Goal: Task Accomplishment & Management: Use online tool/utility

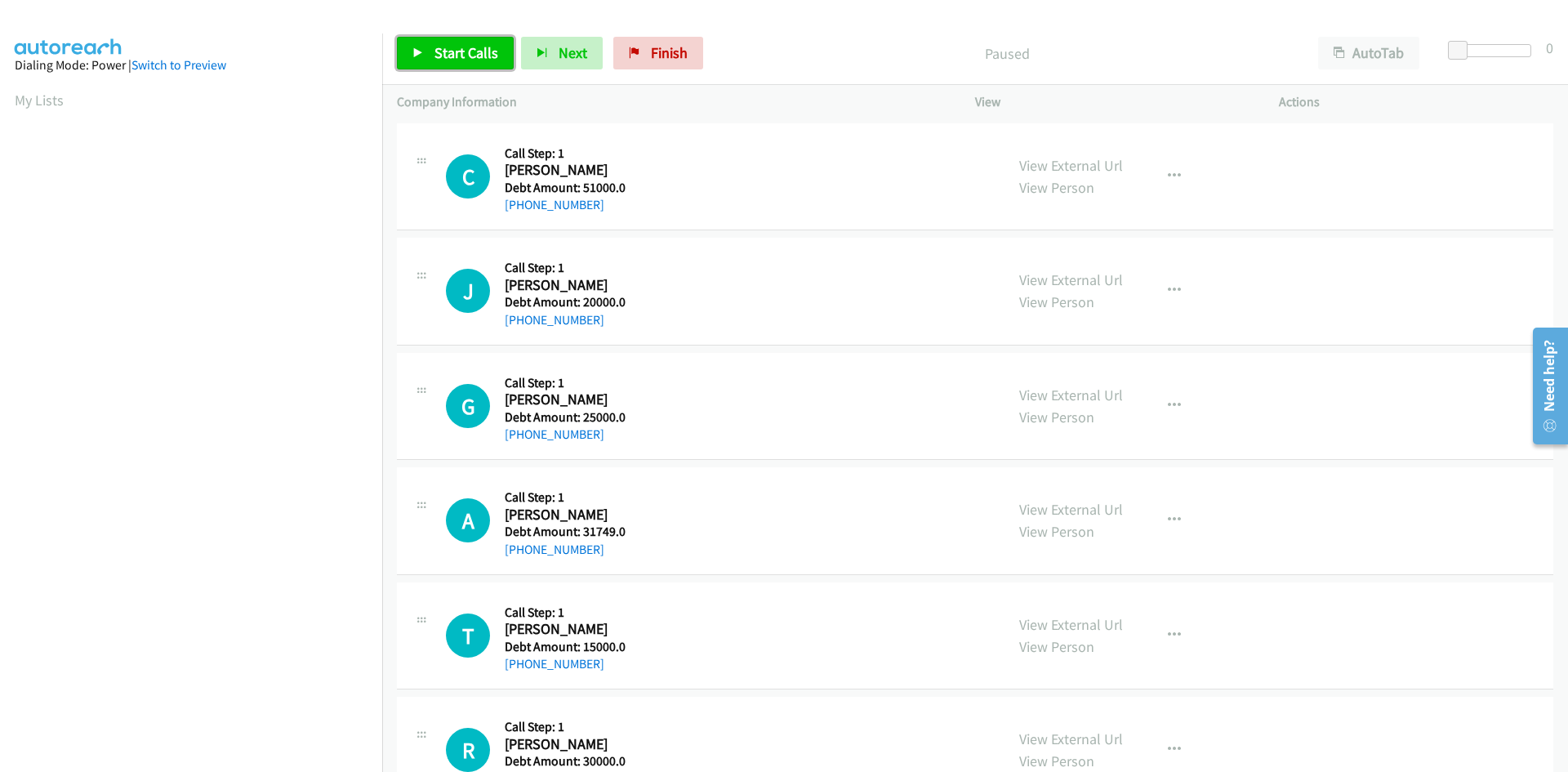
click at [460, 61] on span "Start Calls" at bounding box center [466, 52] width 64 height 19
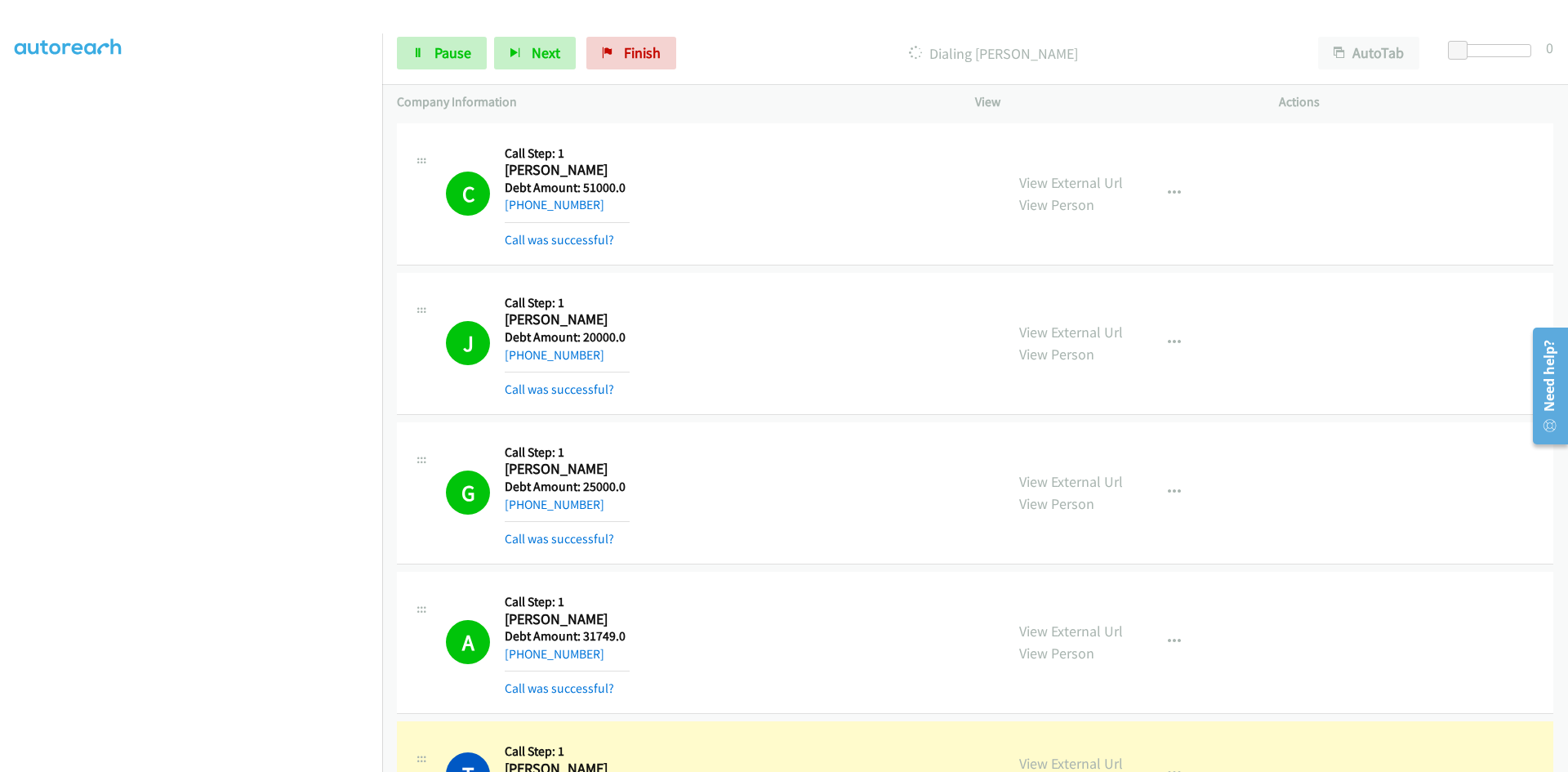
scroll to position [408, 0]
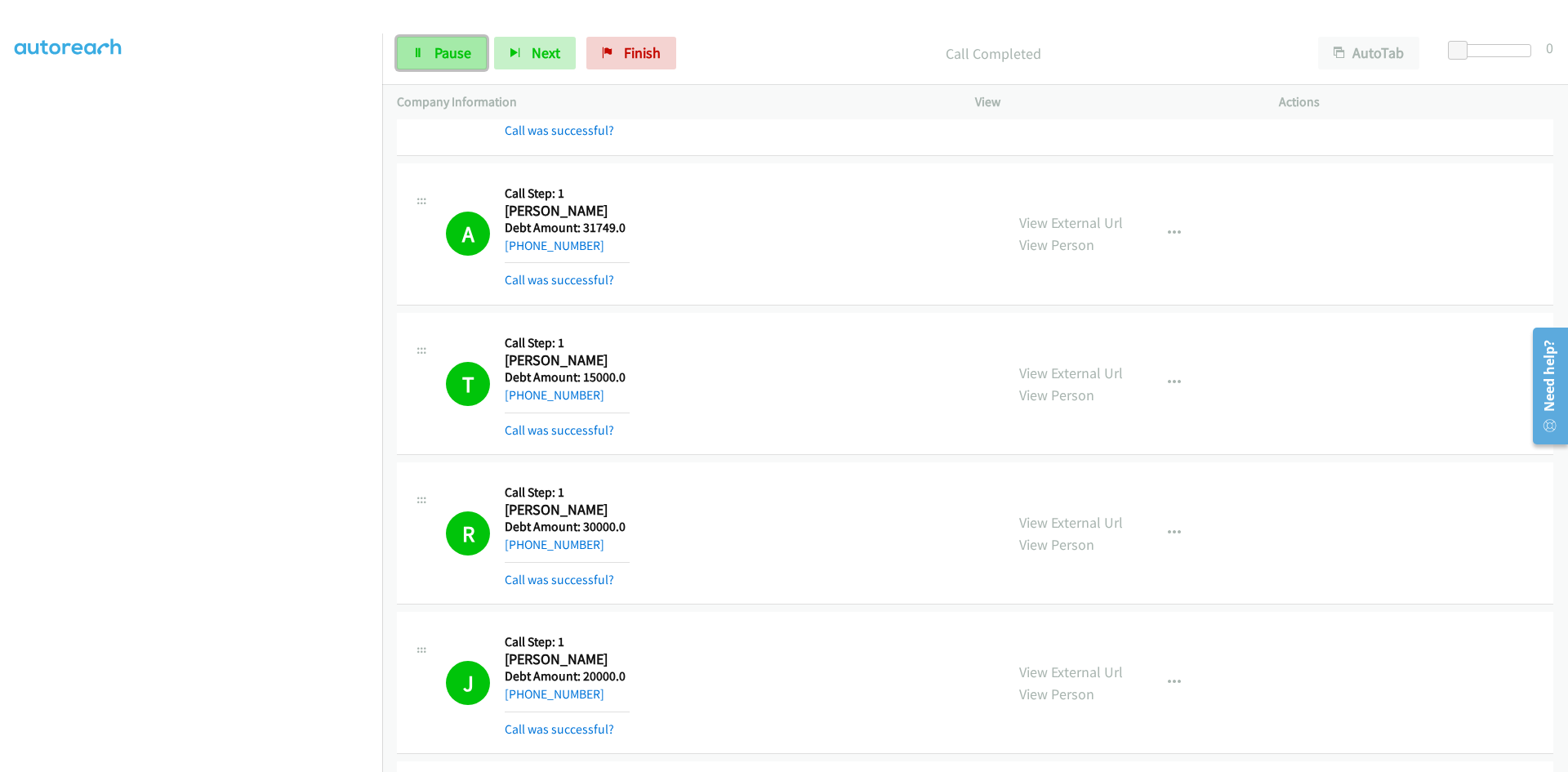
click at [450, 41] on link "Pause" at bounding box center [442, 53] width 90 height 32
click at [436, 39] on link "Start Calls" at bounding box center [455, 53] width 117 height 32
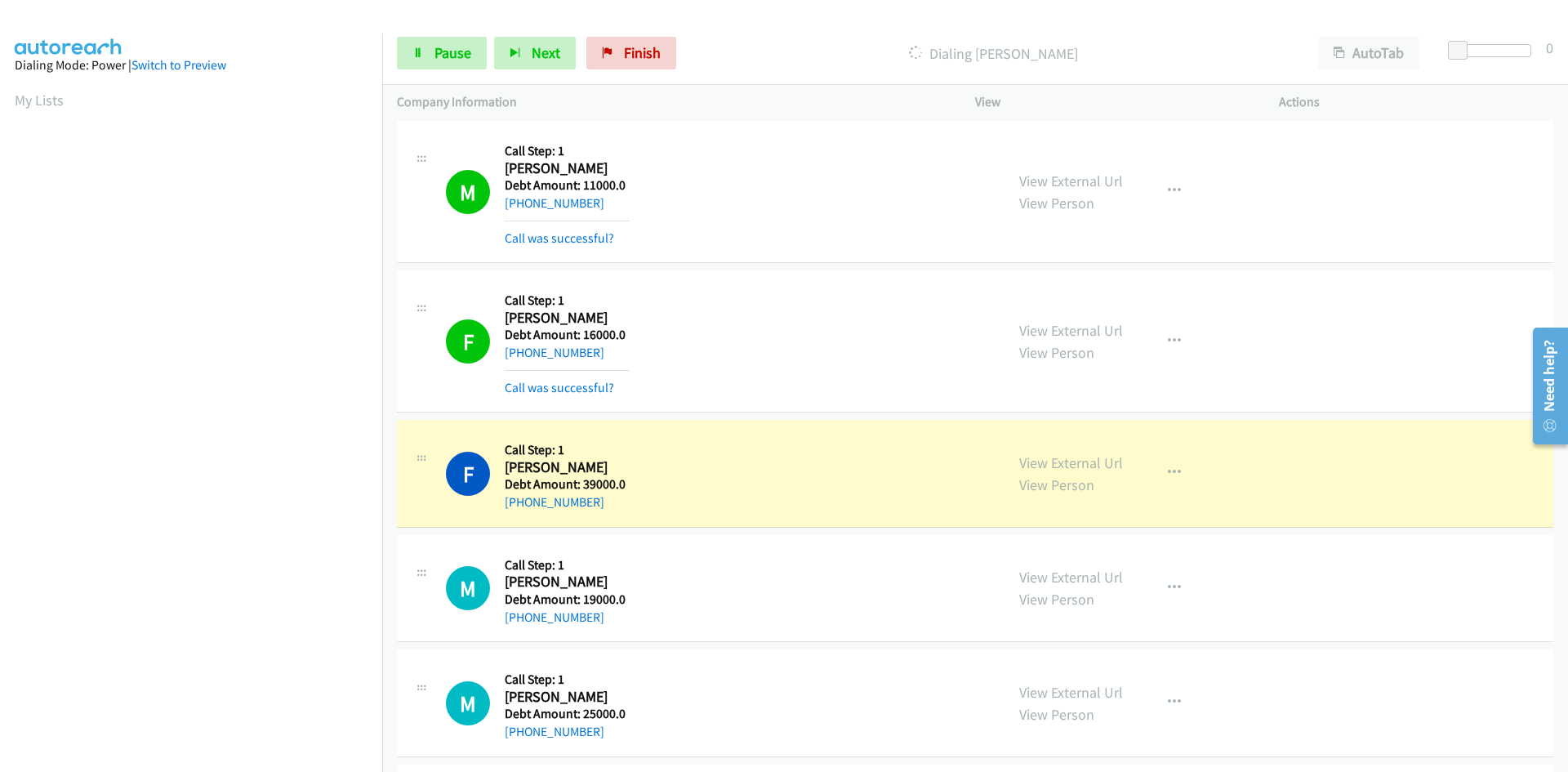
scroll to position [144, 0]
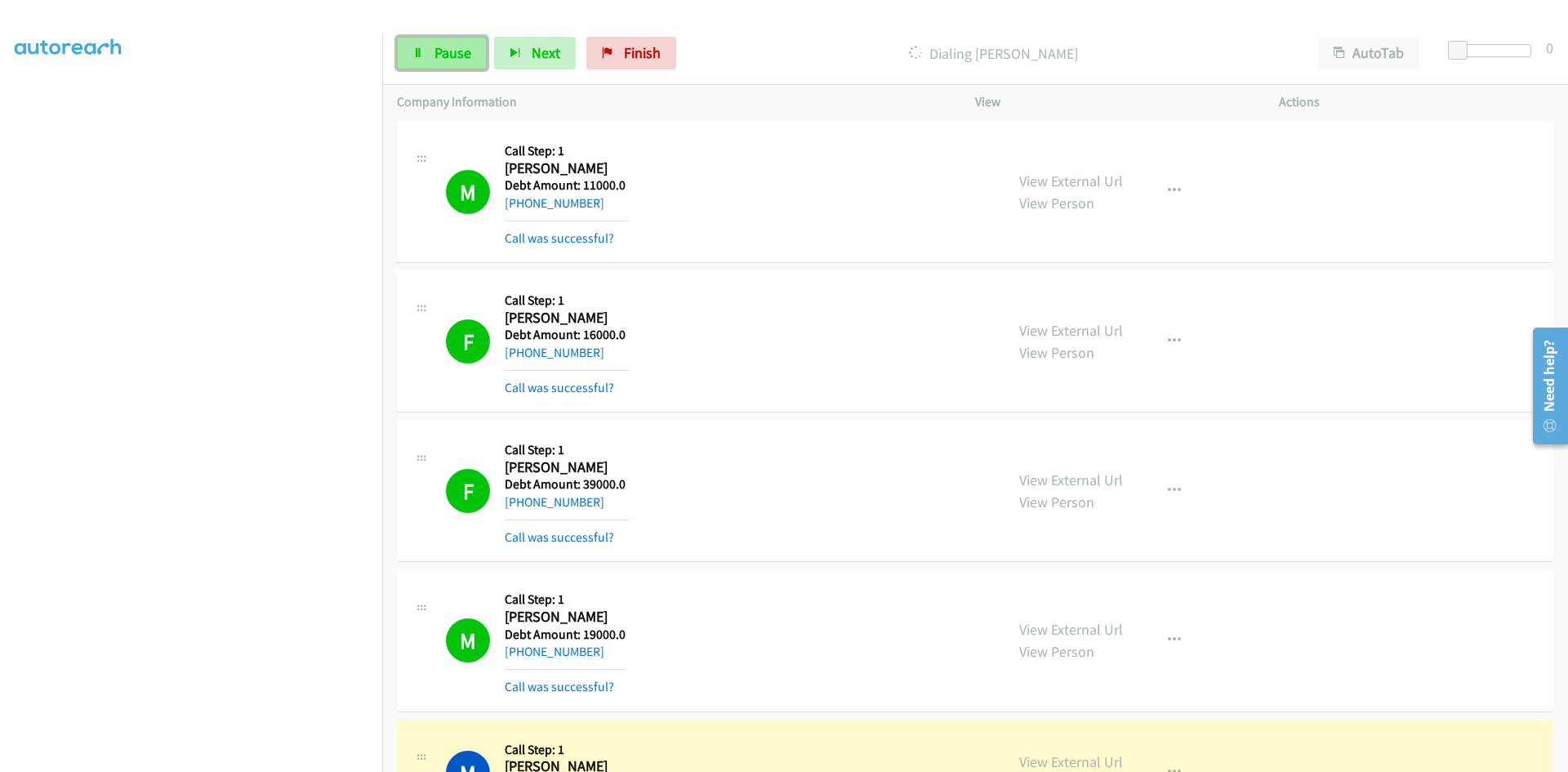
click at [432, 46] on link "Pause" at bounding box center [442, 53] width 90 height 32
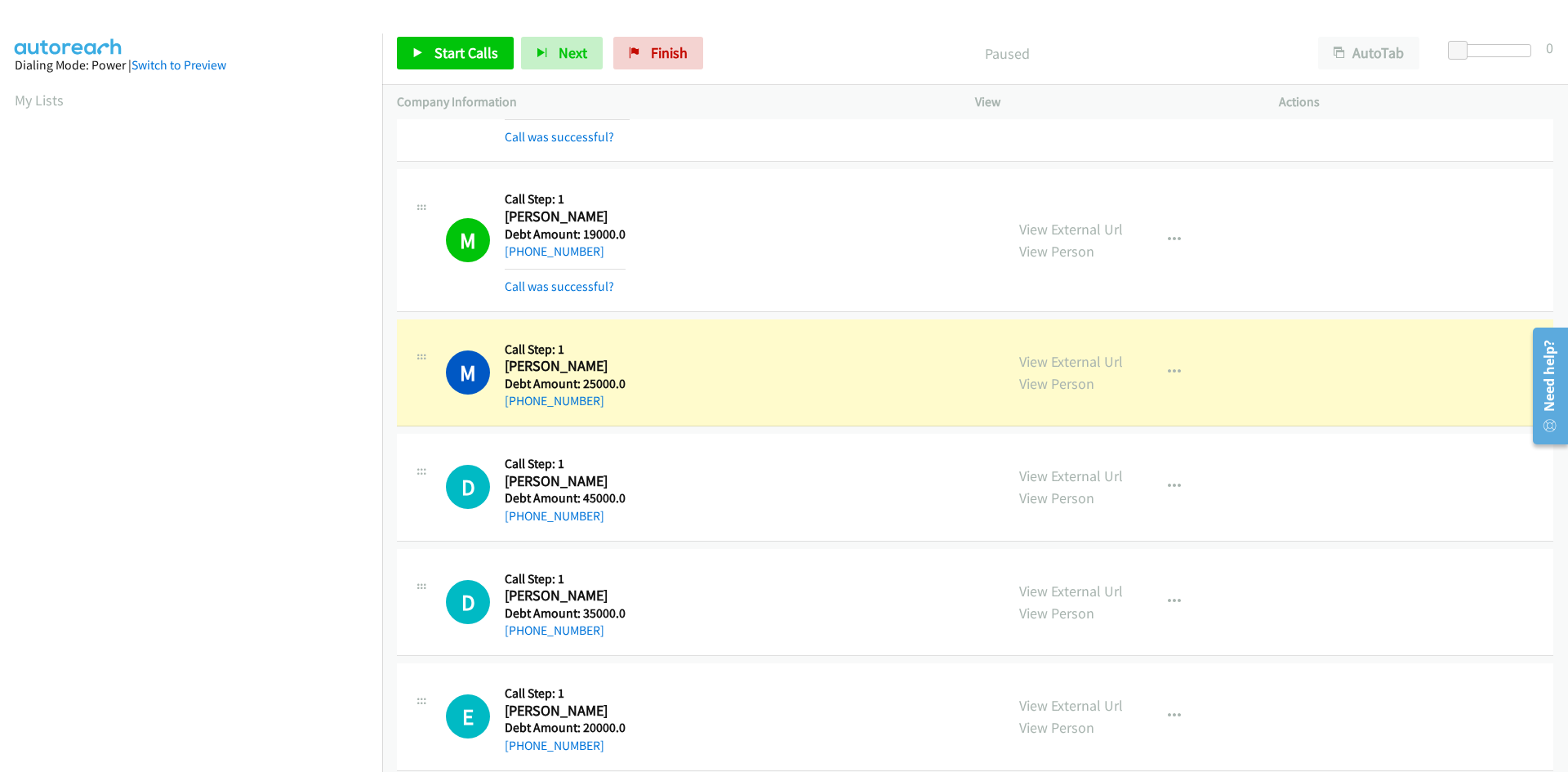
scroll to position [2123, 0]
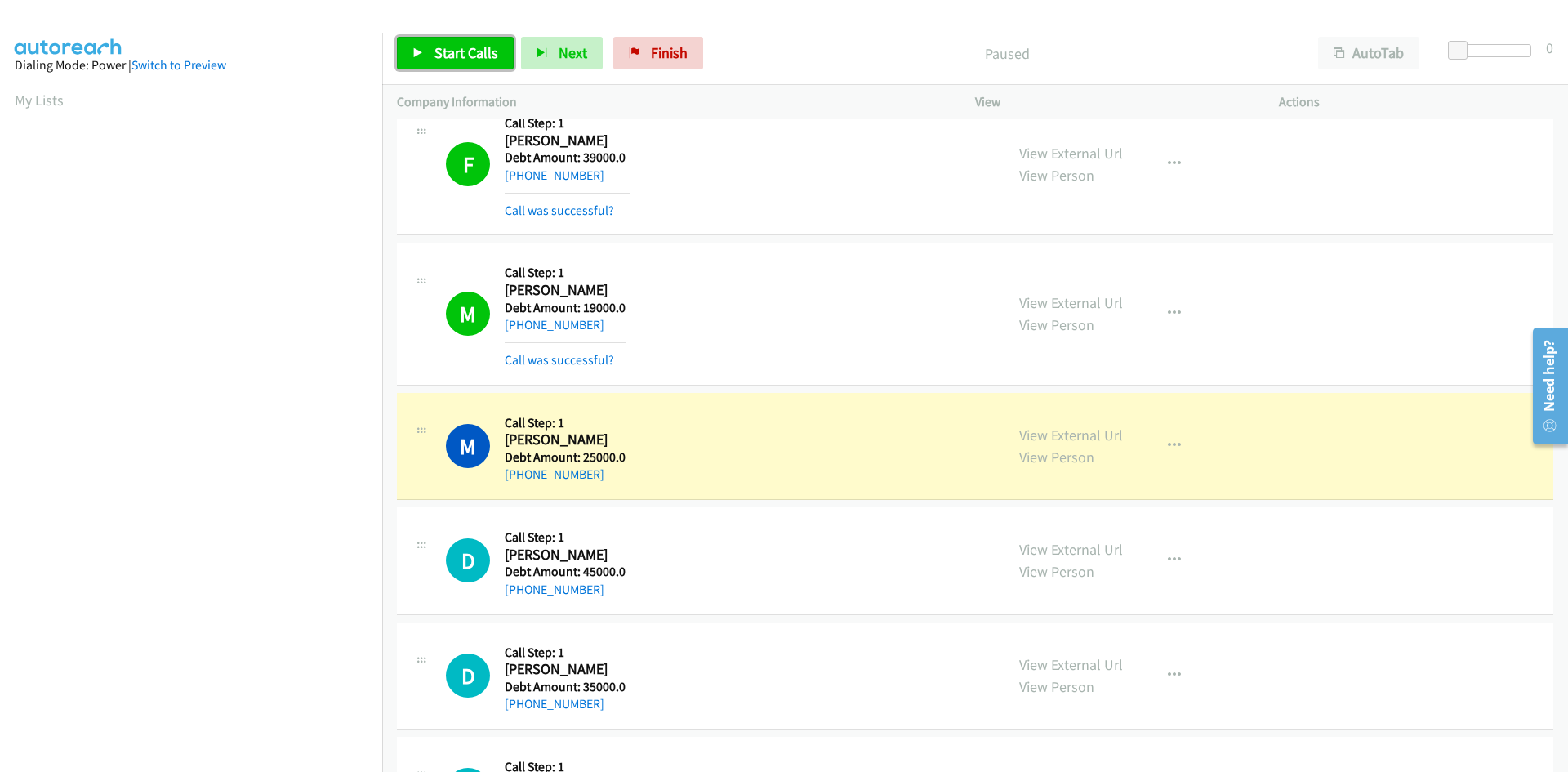
click at [448, 50] on span "Start Calls" at bounding box center [466, 52] width 64 height 19
click at [448, 50] on span "Pause" at bounding box center [453, 52] width 37 height 19
click at [465, 50] on span "Start Calls" at bounding box center [466, 52] width 64 height 19
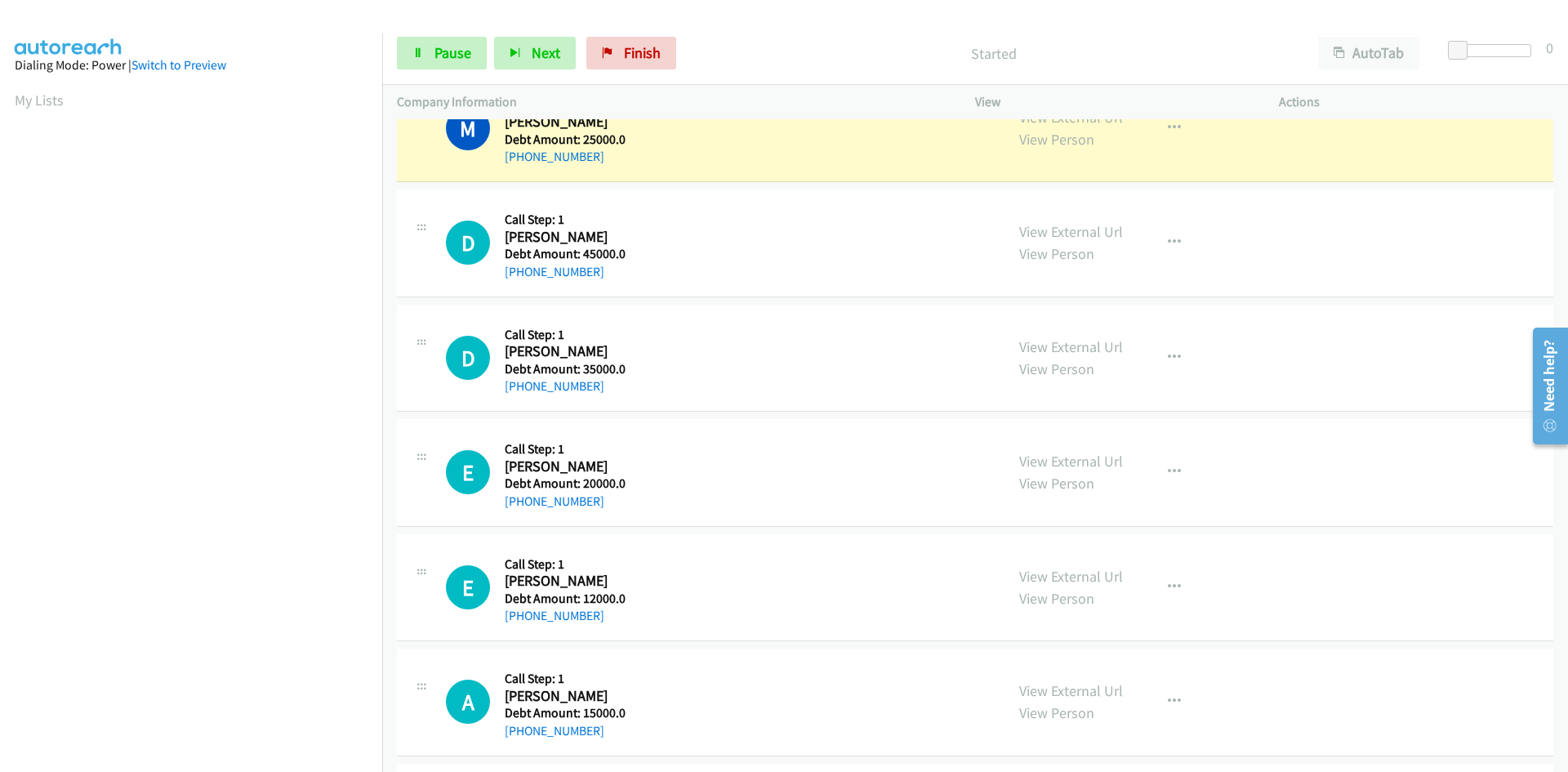
scroll to position [2450, 0]
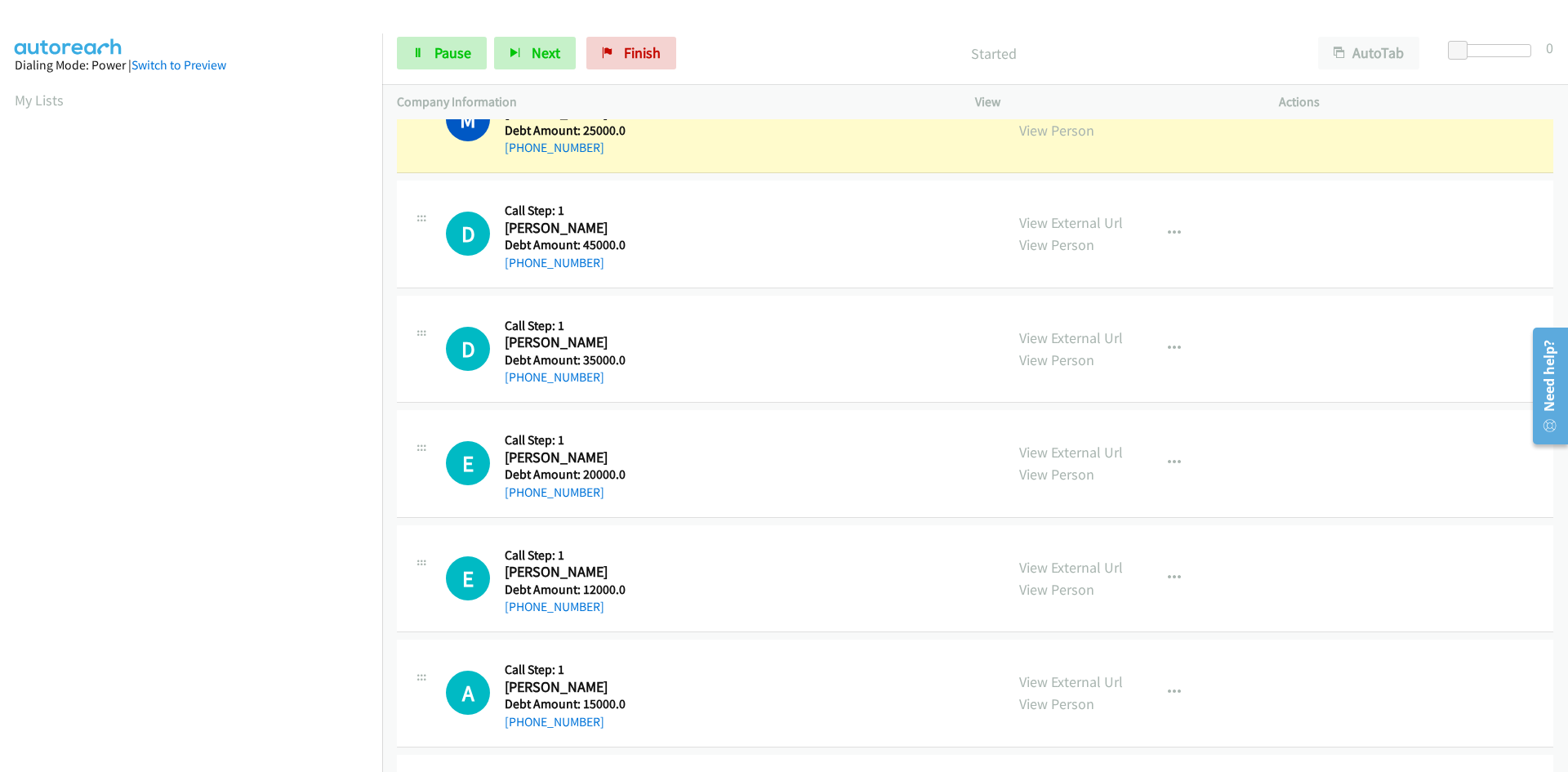
click at [546, 130] on h5 "Debt Amount: 25000.0" at bounding box center [566, 130] width 121 height 17
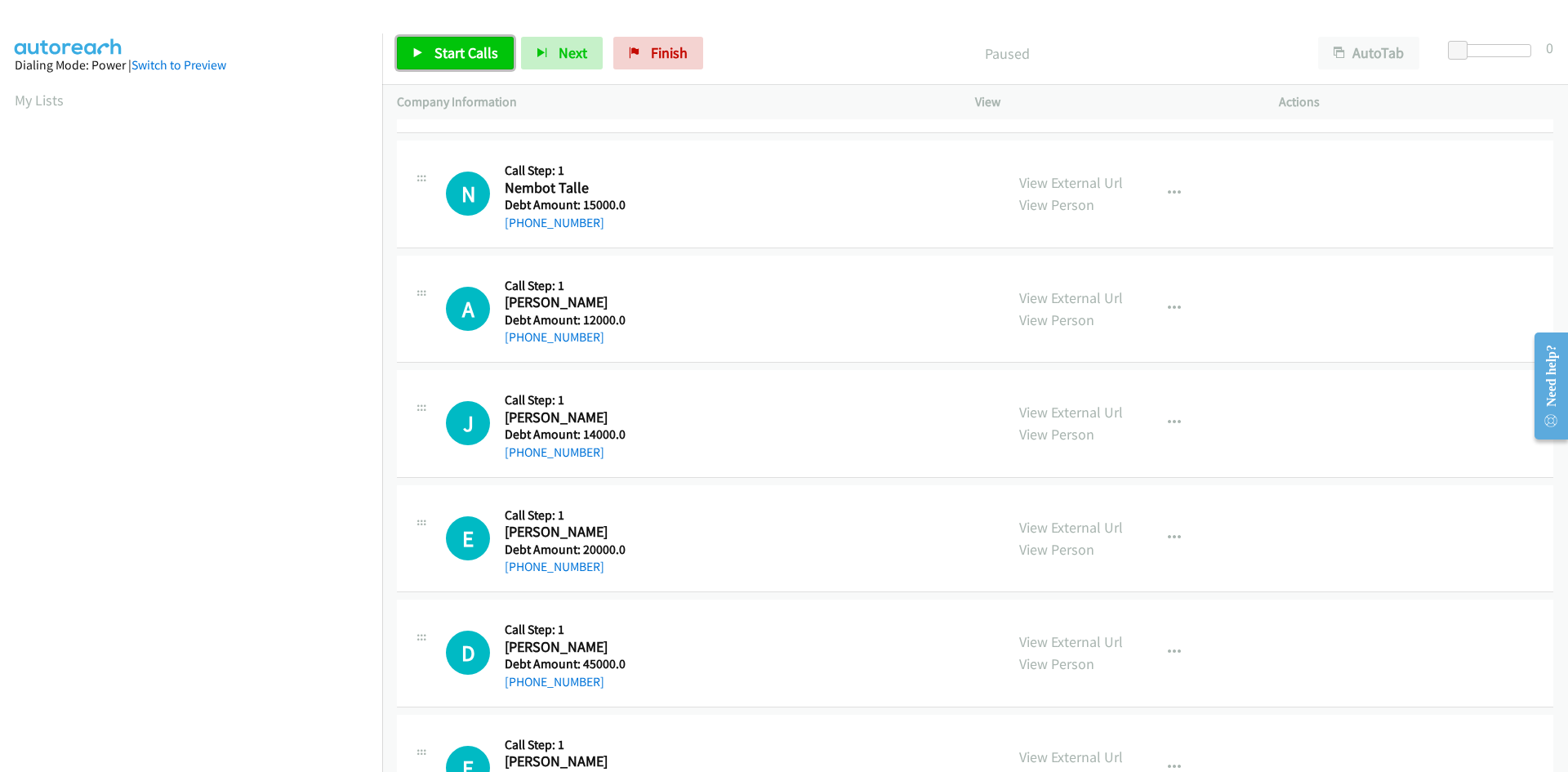
click at [442, 47] on span "Start Calls" at bounding box center [466, 52] width 64 height 19
click at [442, 47] on span "Pause" at bounding box center [453, 52] width 37 height 19
click at [467, 52] on span "Start Calls" at bounding box center [466, 52] width 64 height 19
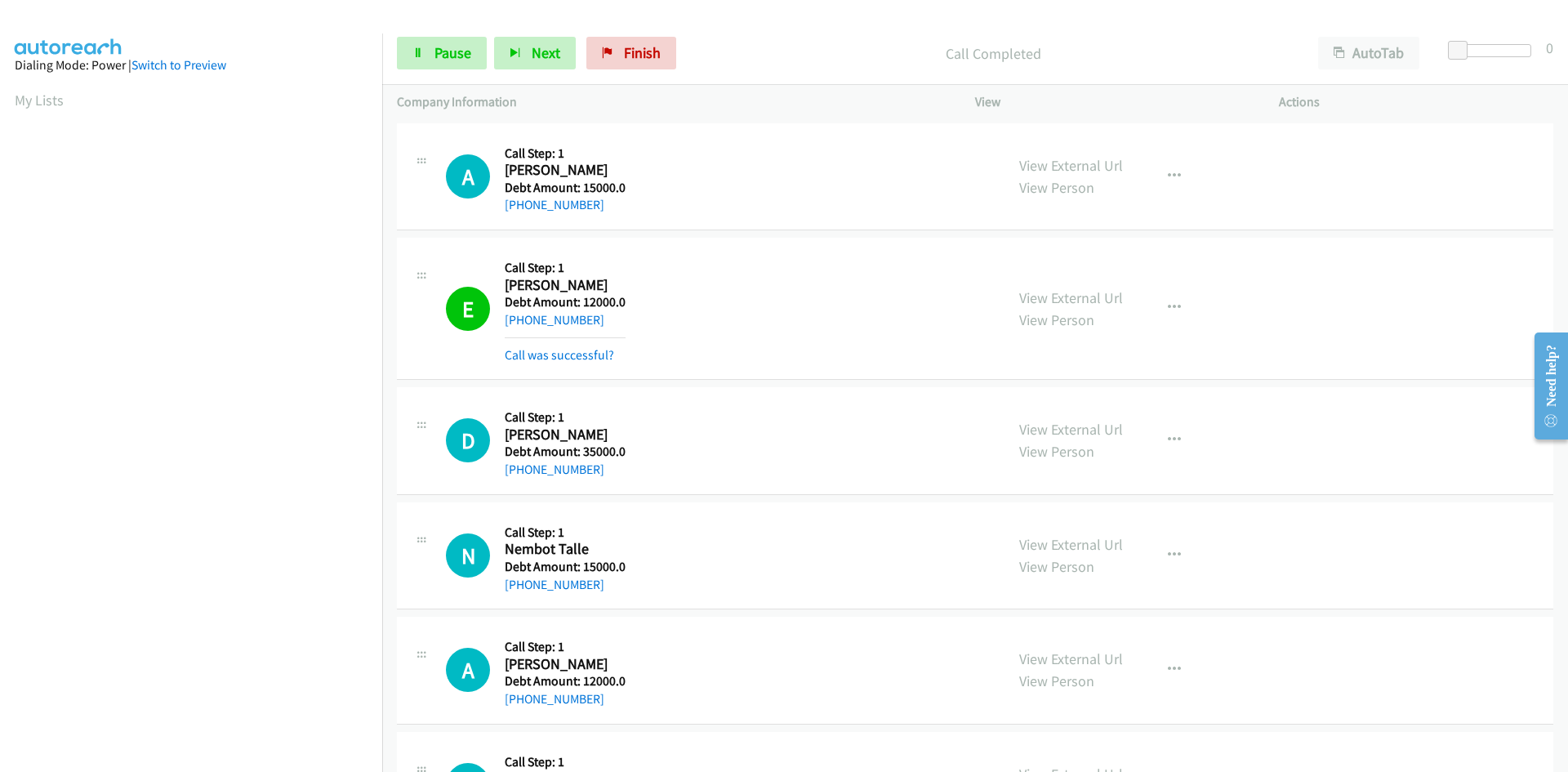
scroll to position [145, 0]
click at [466, 48] on span "Pause" at bounding box center [453, 52] width 37 height 19
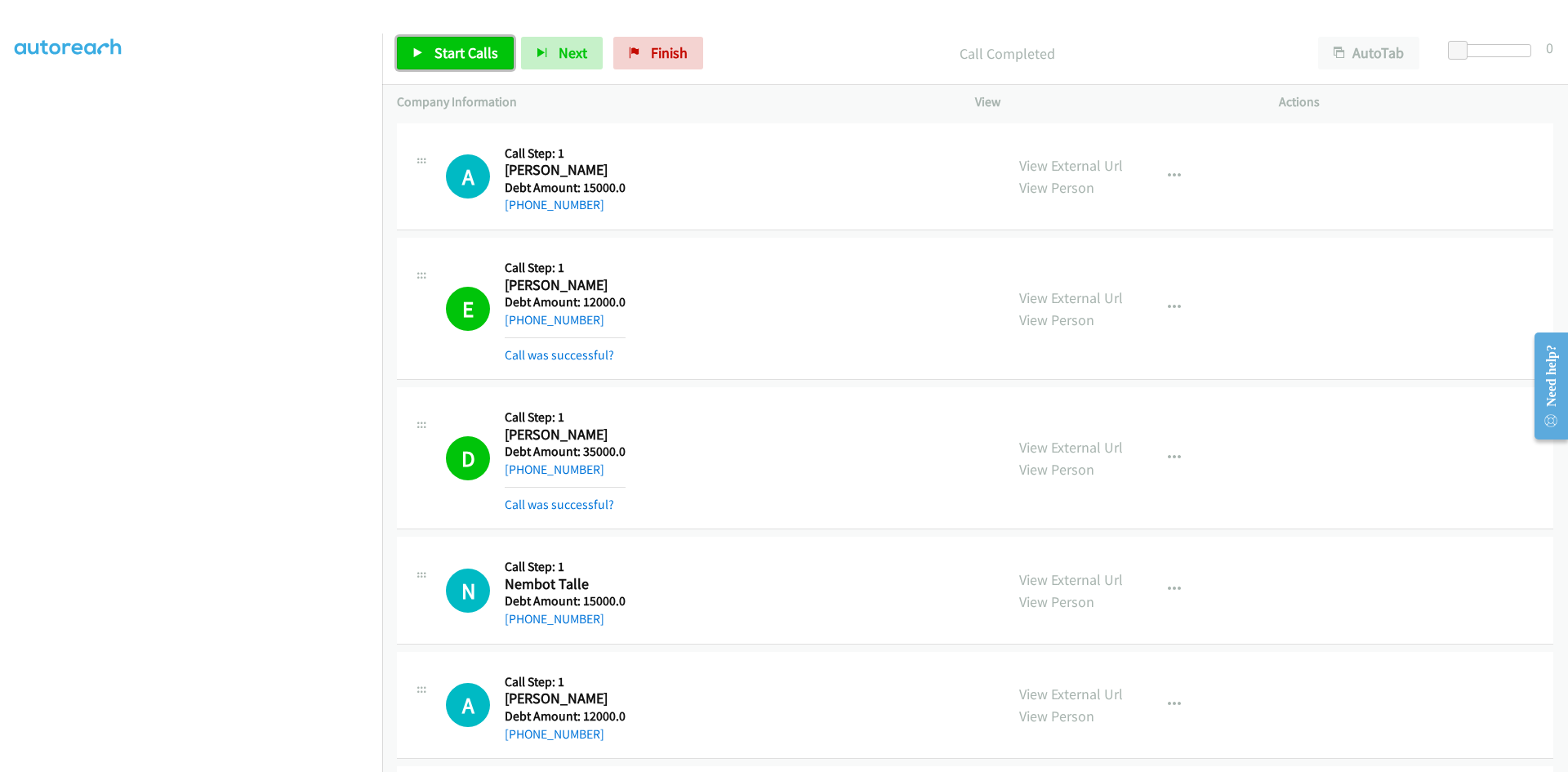
click at [473, 59] on span "Start Calls" at bounding box center [466, 52] width 64 height 19
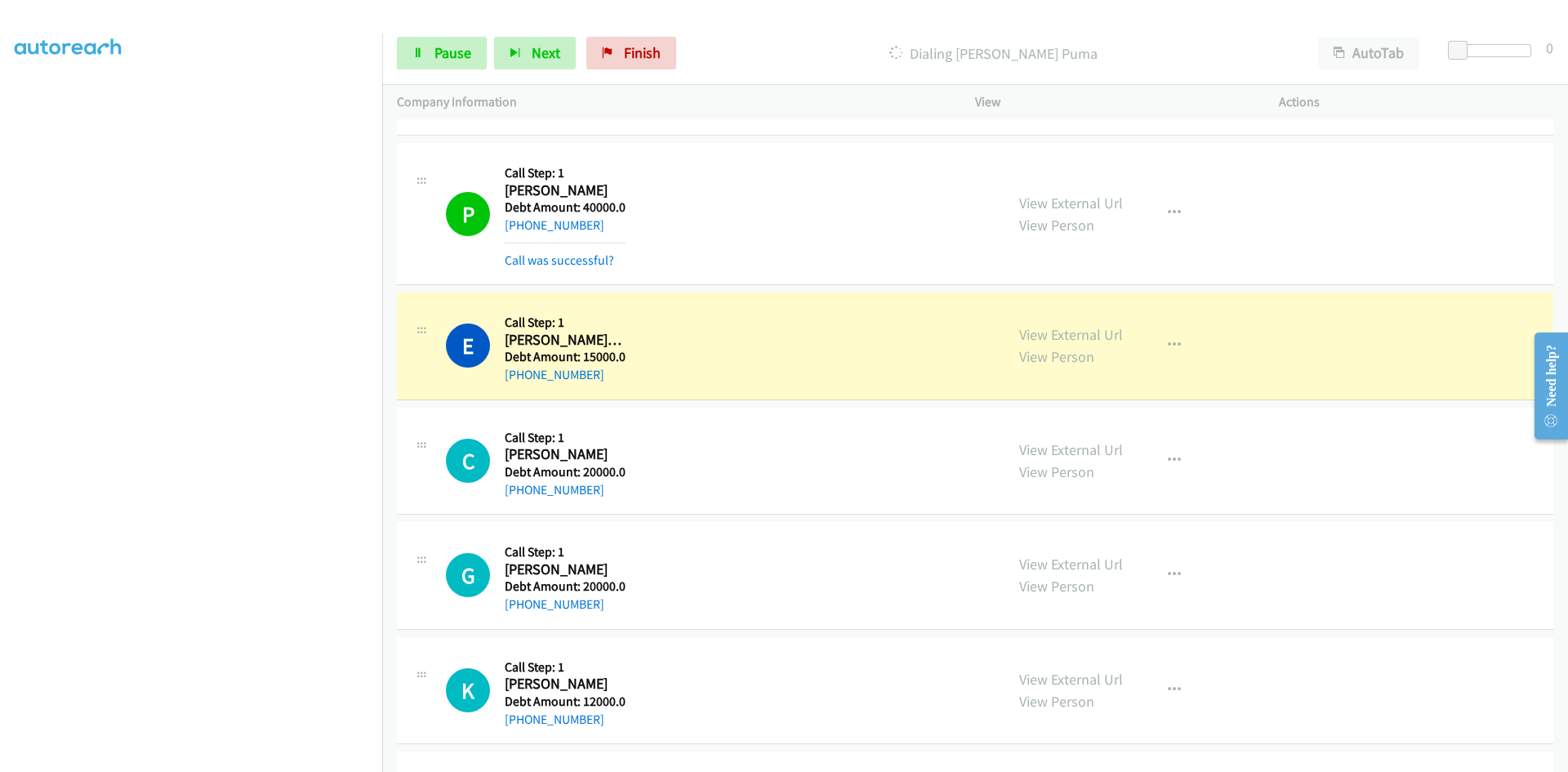
scroll to position [1389, 0]
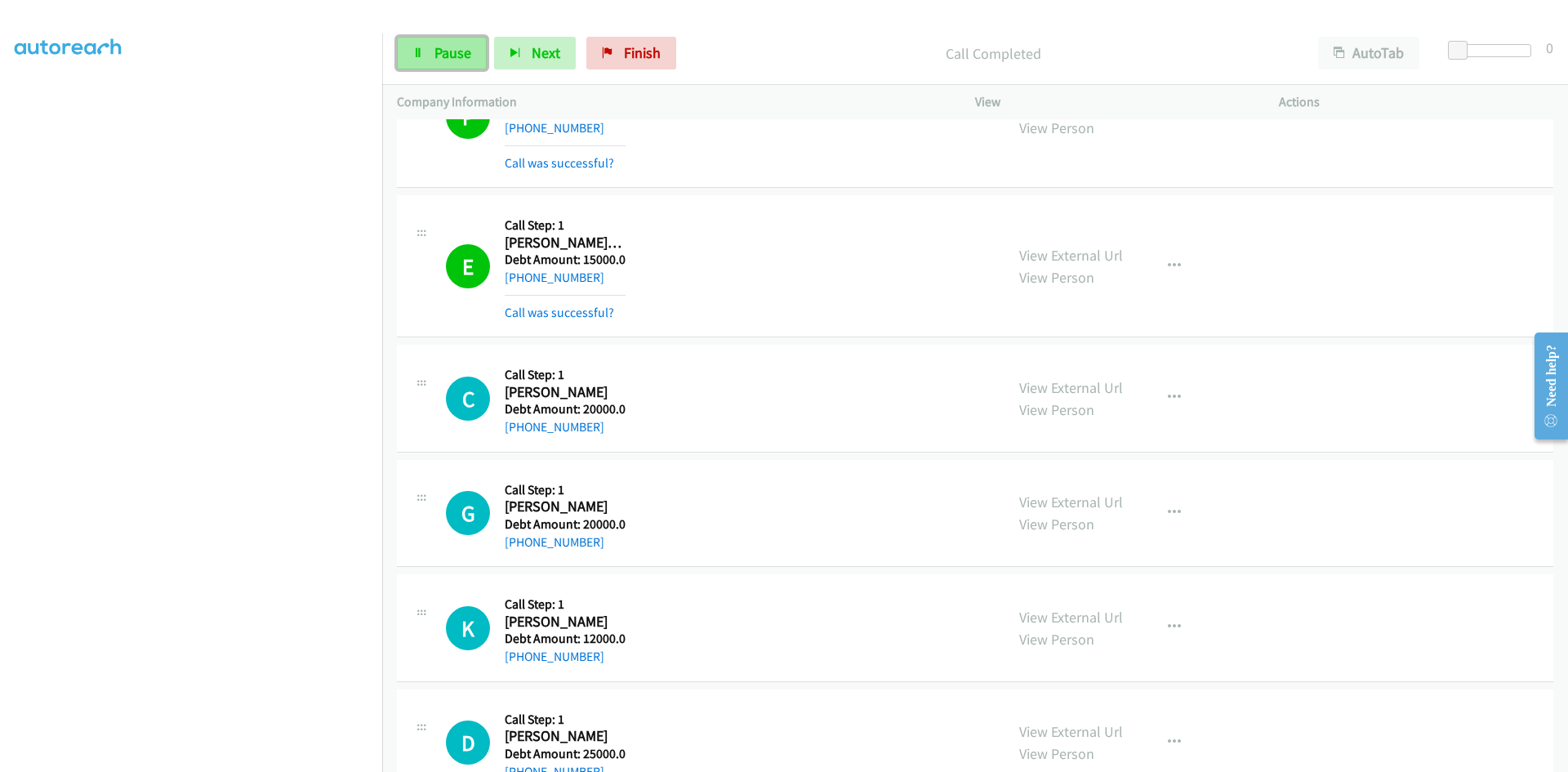
click at [426, 53] on link "Pause" at bounding box center [442, 53] width 90 height 32
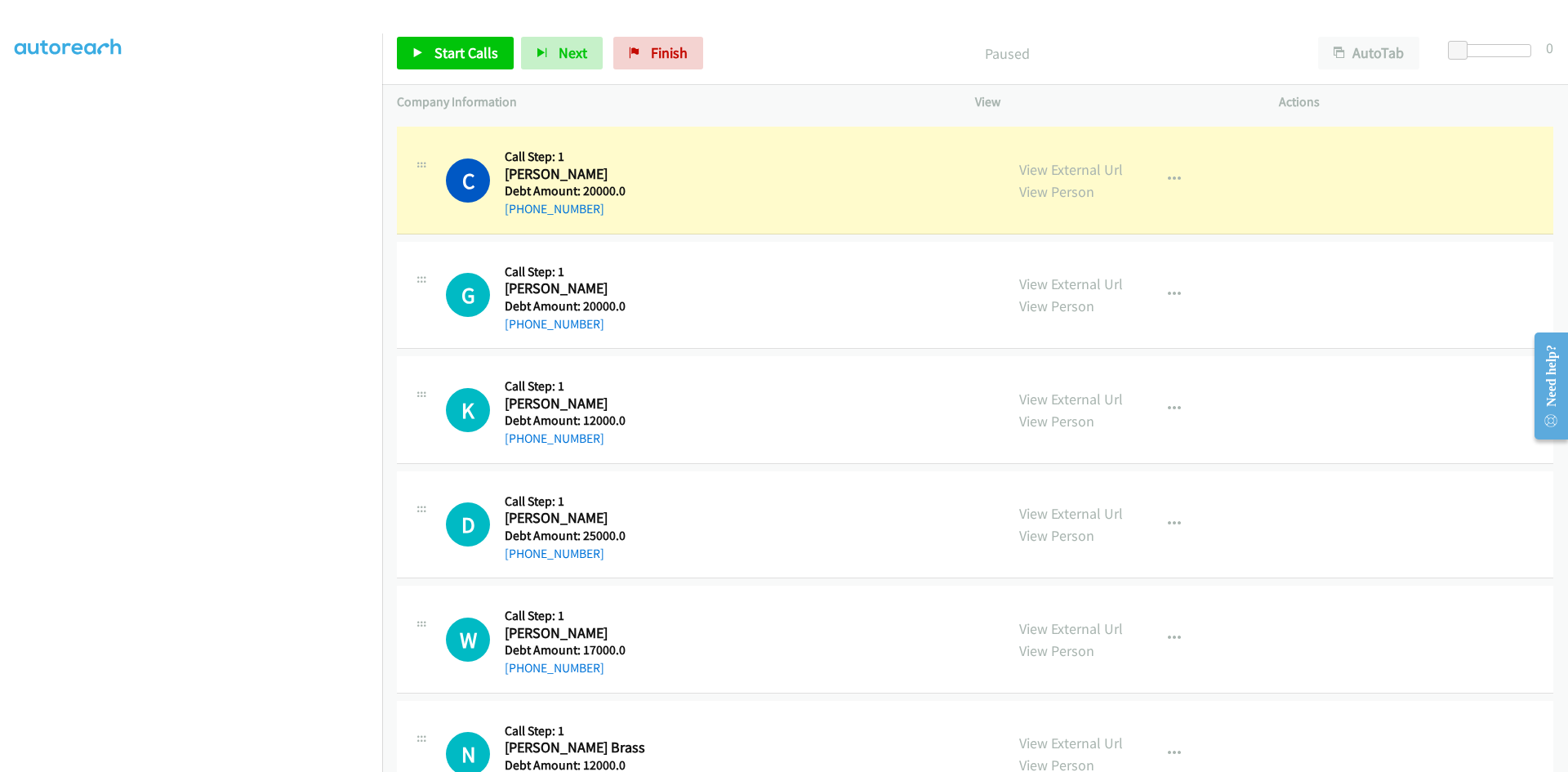
scroll to position [1634, 0]
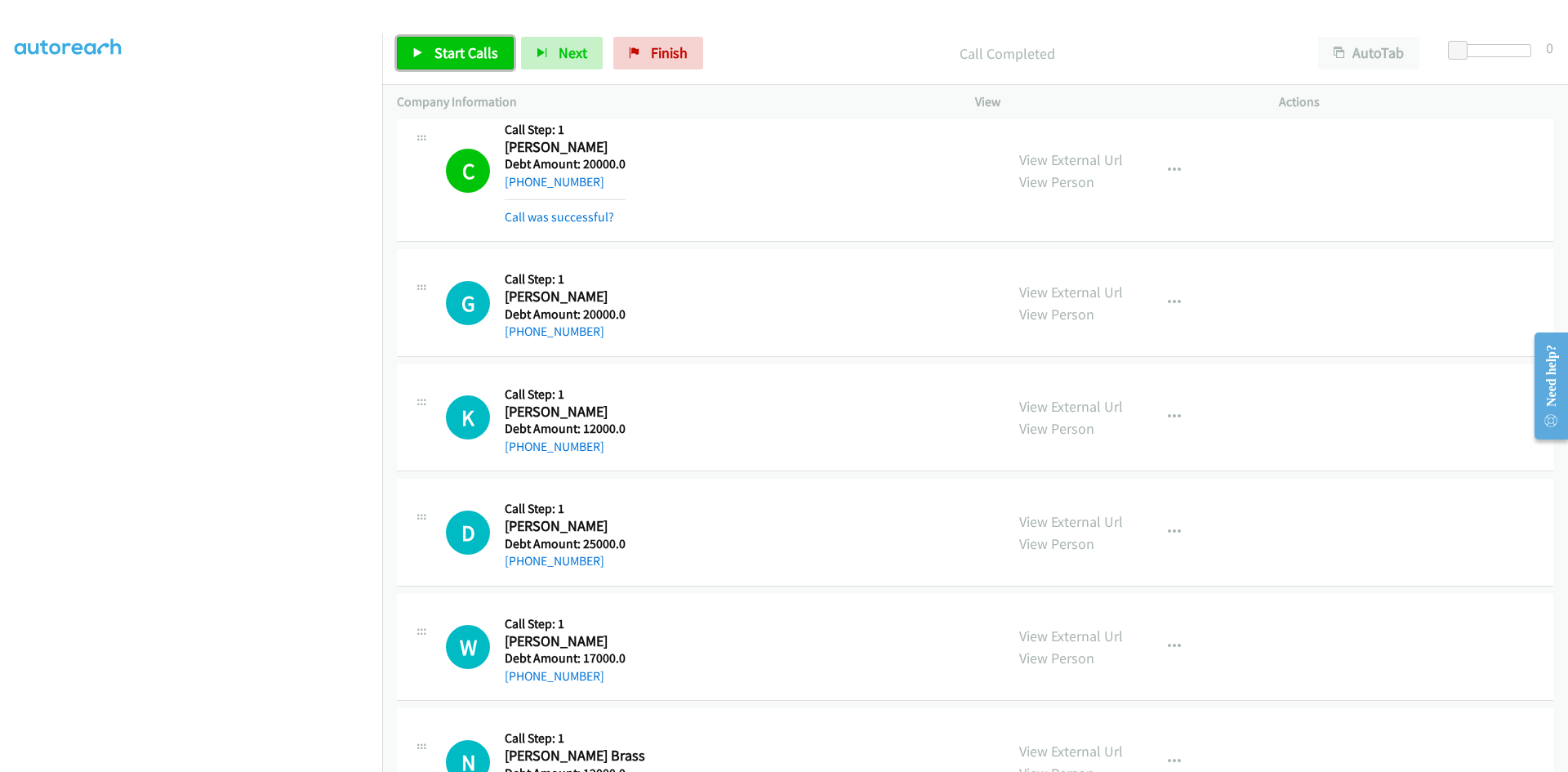
click at [441, 55] on span "Start Calls" at bounding box center [466, 52] width 64 height 19
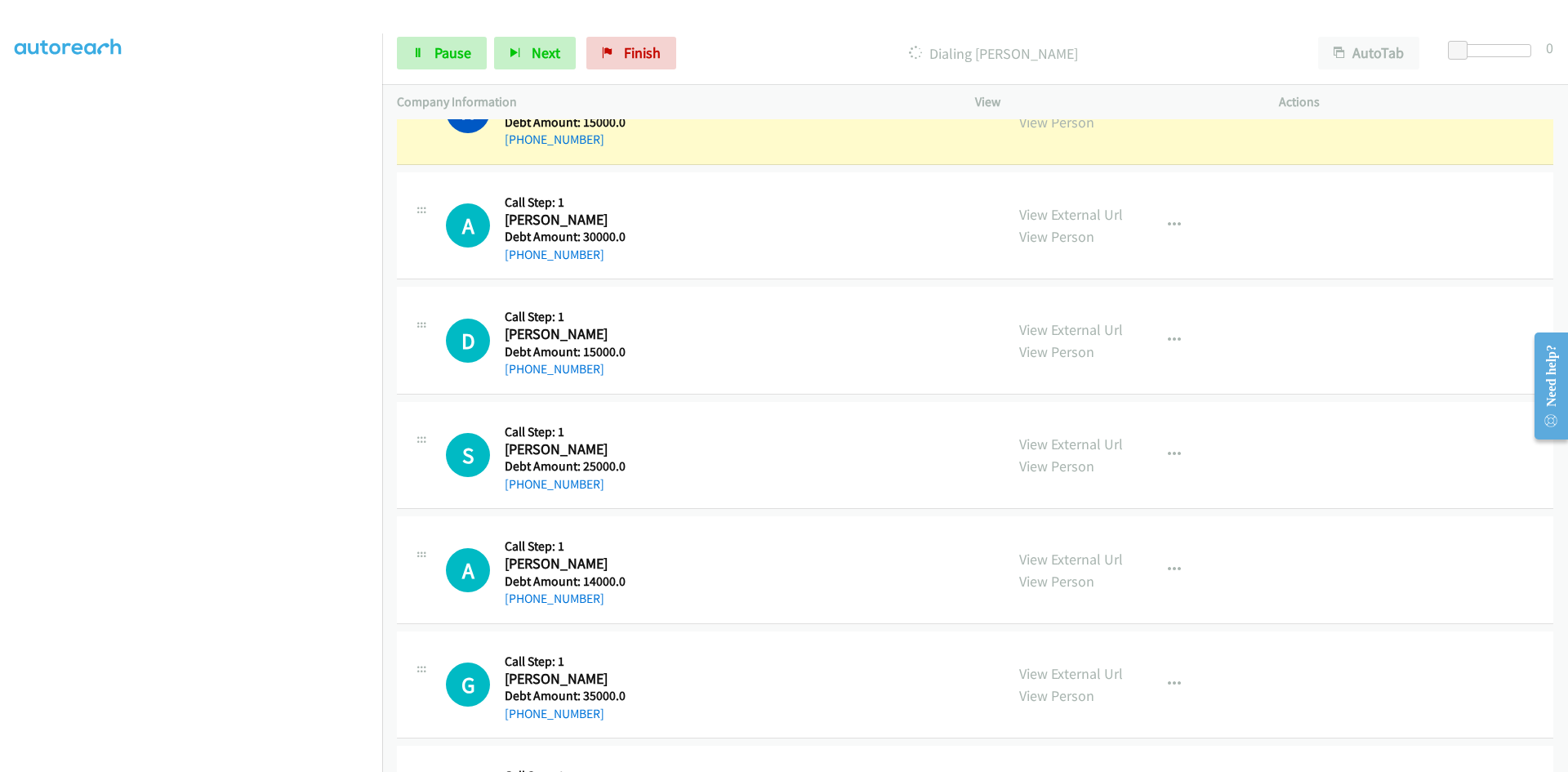
scroll to position [2777, 0]
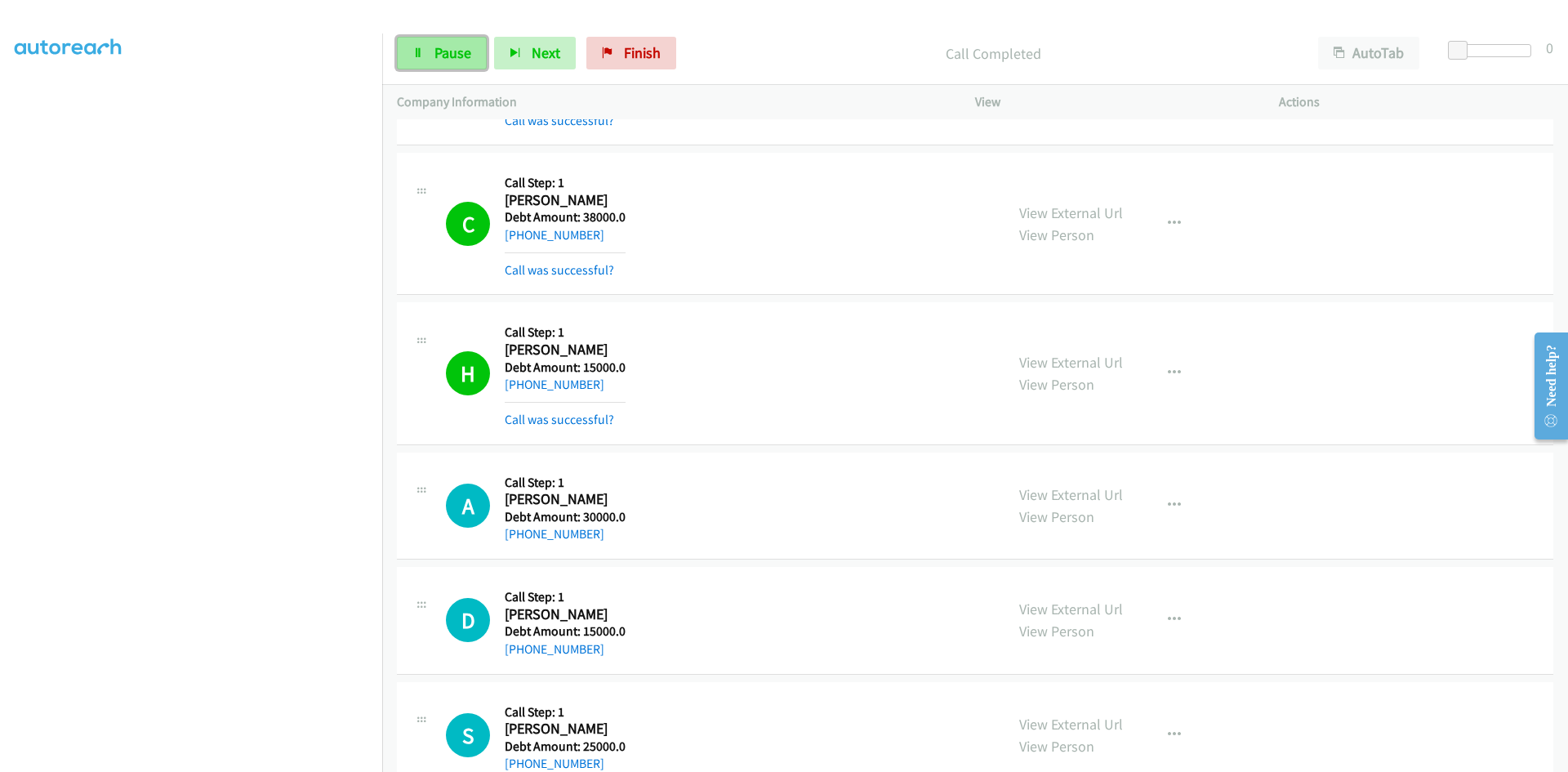
click at [450, 52] on span "Pause" at bounding box center [453, 52] width 37 height 19
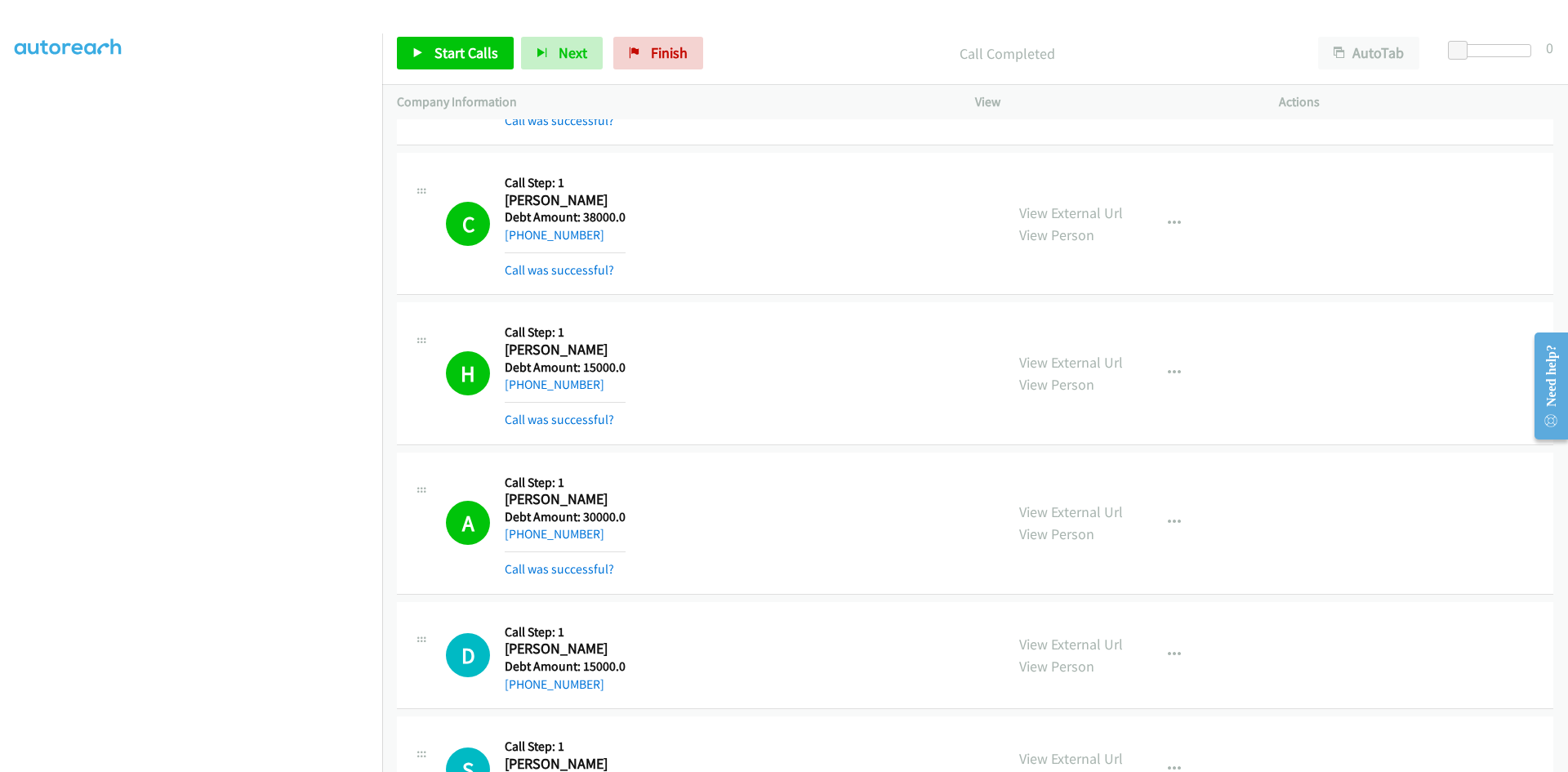
scroll to position [109, 0]
click at [449, 43] on span "Start Calls" at bounding box center [466, 52] width 64 height 19
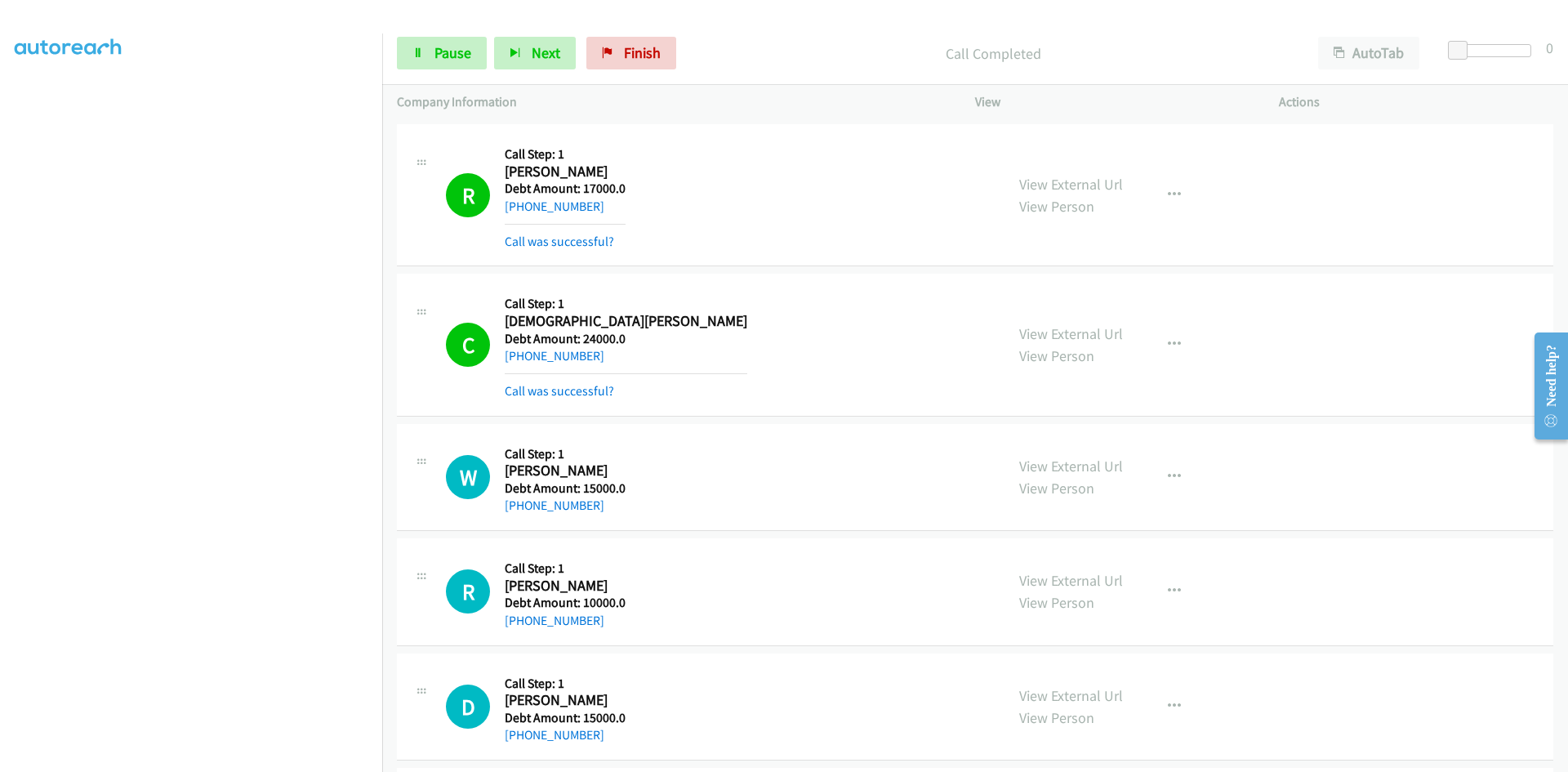
scroll to position [144, 0]
click at [456, 53] on span "Pause" at bounding box center [453, 52] width 37 height 19
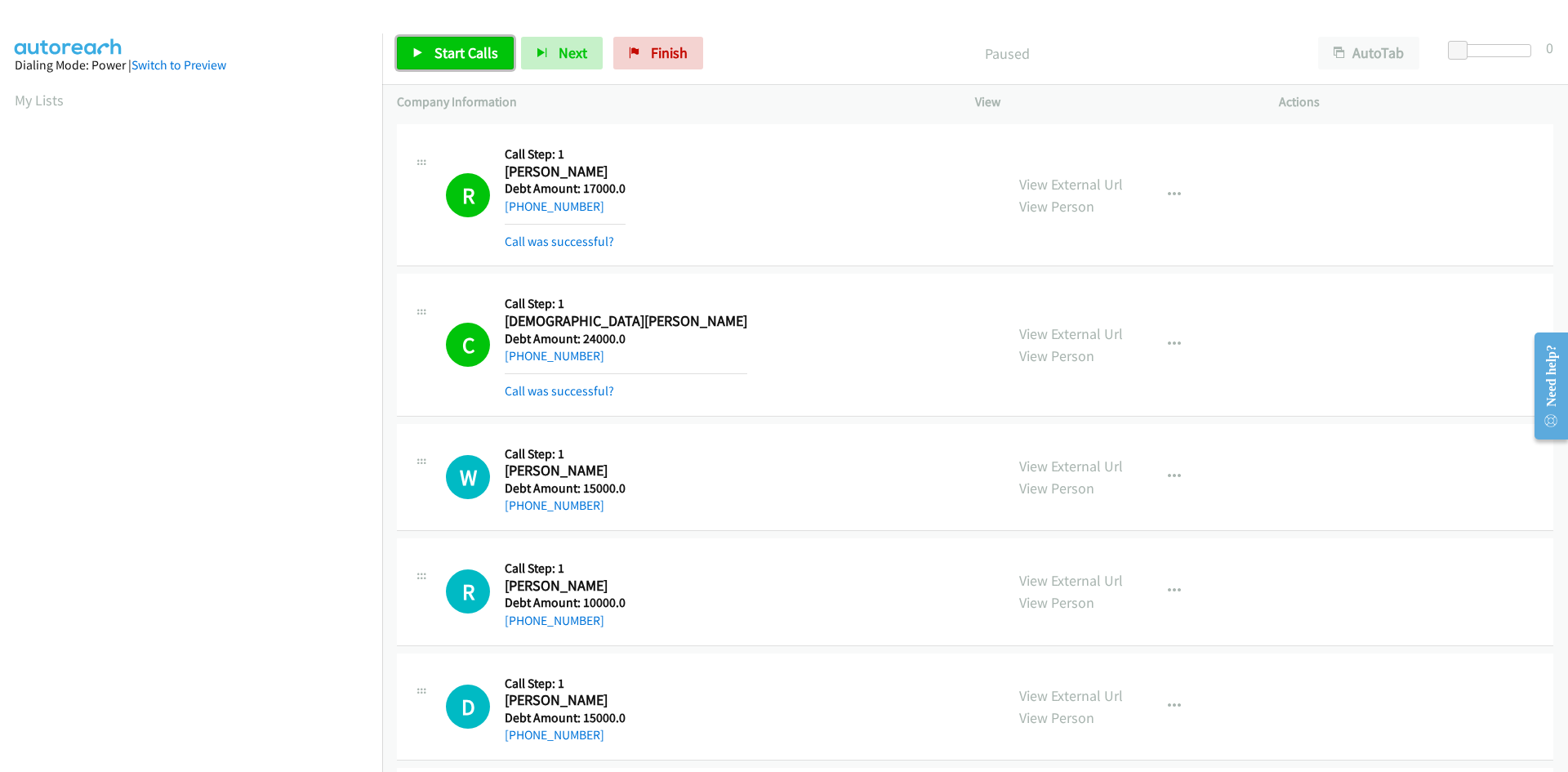
click at [435, 40] on link "Start Calls" at bounding box center [455, 53] width 117 height 32
click at [435, 41] on link "Start Calls" at bounding box center [455, 53] width 117 height 32
click at [435, 41] on link "Pause" at bounding box center [442, 53] width 90 height 32
click at [568, 167] on h2 "[PERSON_NAME]" at bounding box center [566, 171] width 121 height 19
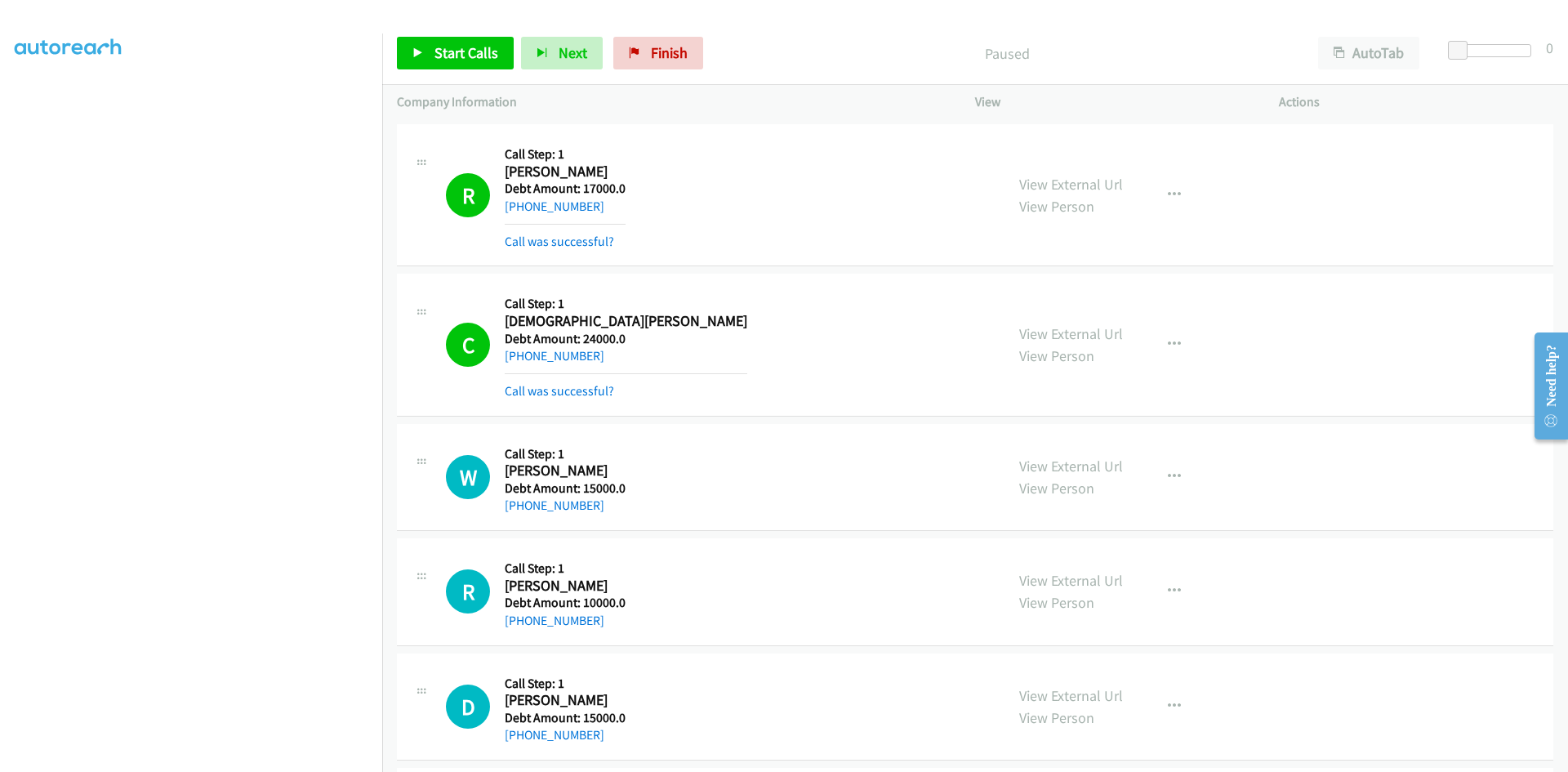
click at [568, 167] on h2 "[PERSON_NAME]" at bounding box center [566, 171] width 121 height 19
click at [569, 167] on h2 "[PERSON_NAME]" at bounding box center [566, 171] width 121 height 19
click at [565, 221] on div "Callback Scheduled Call Step: 1 [PERSON_NAME] America/New_York Debt Amount: 170…" at bounding box center [566, 194] width 121 height 111
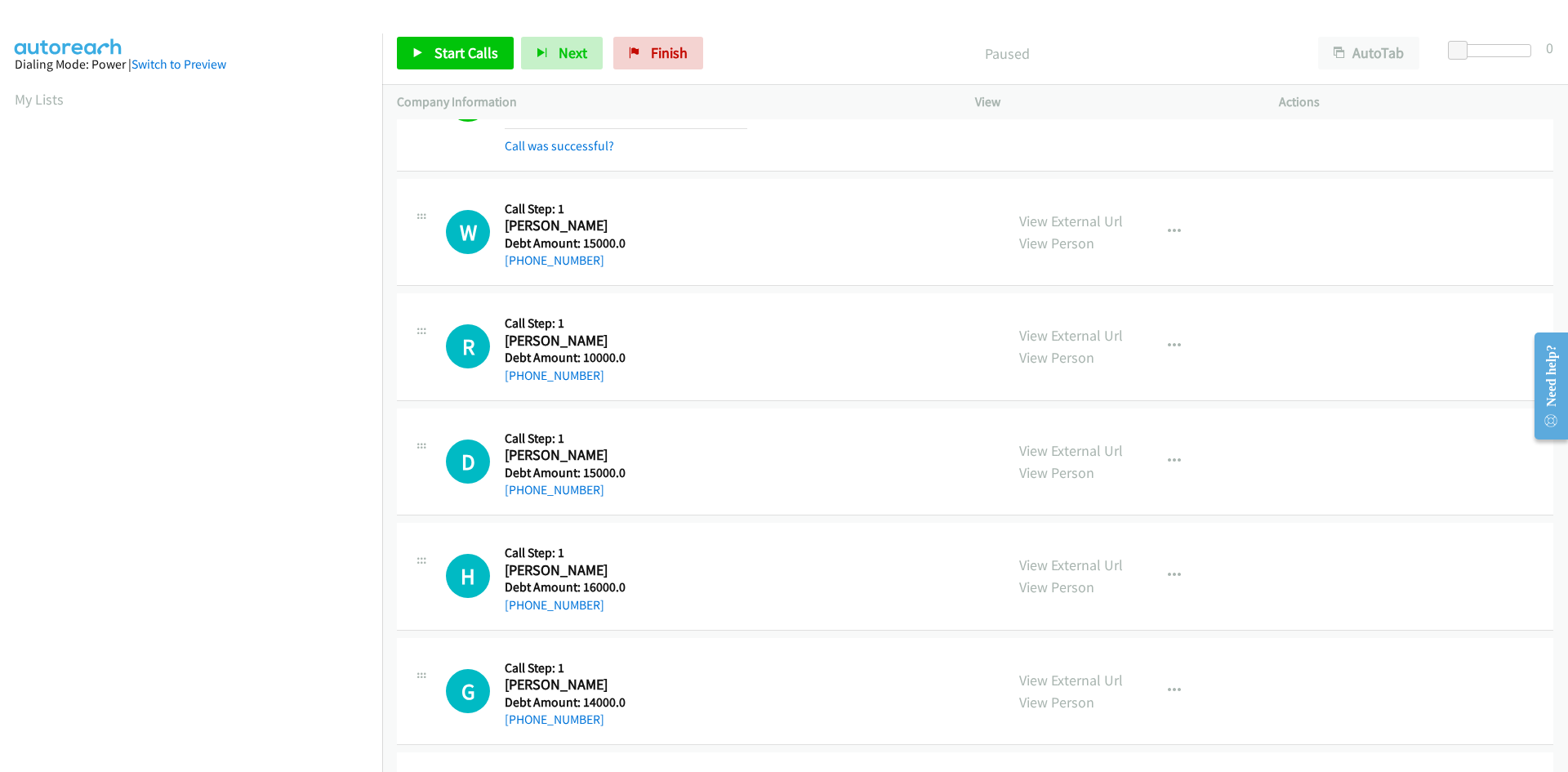
scroll to position [0, 0]
click at [454, 52] on span "Start Calls" at bounding box center [466, 52] width 64 height 19
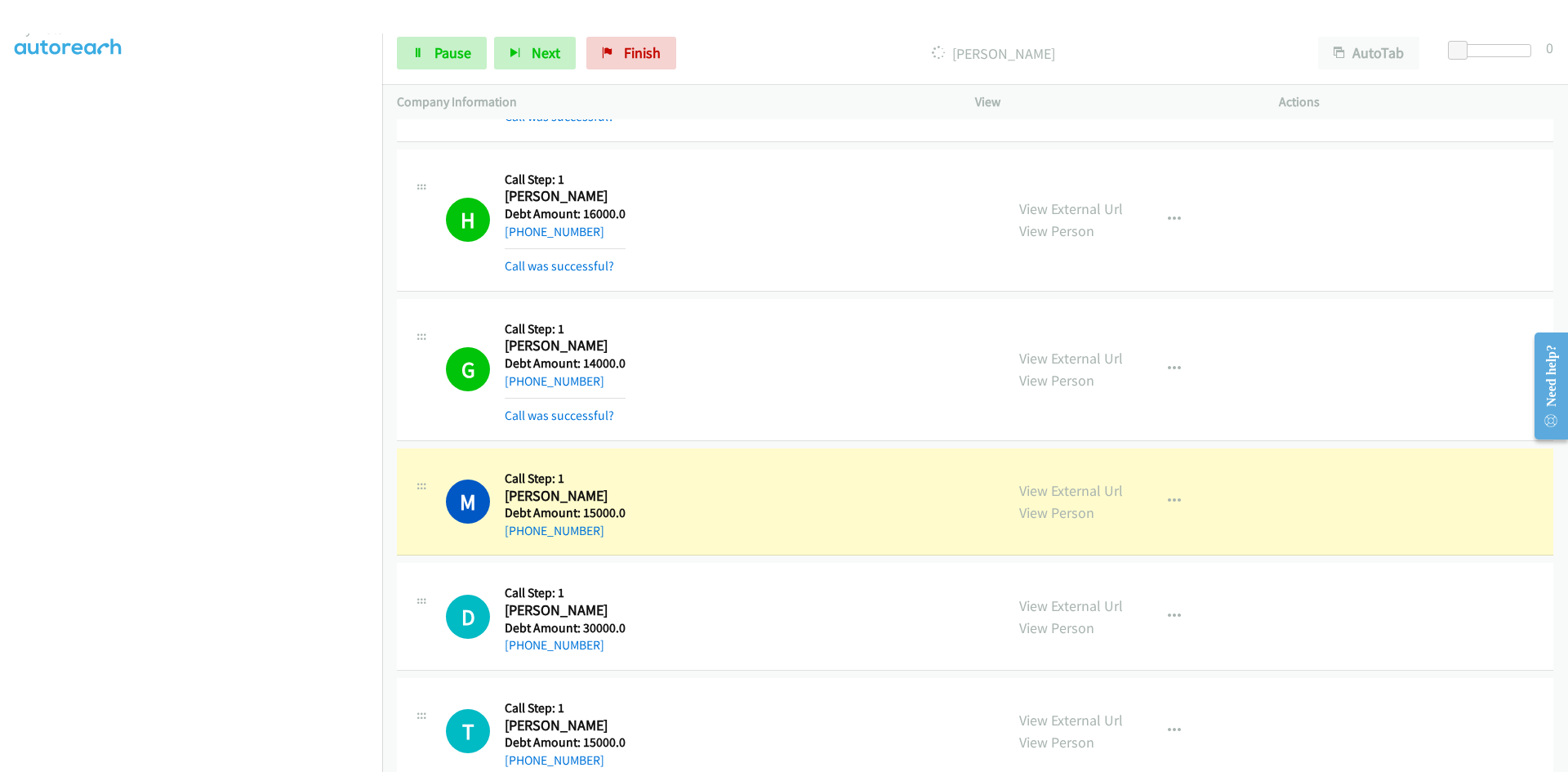
scroll to position [144, 0]
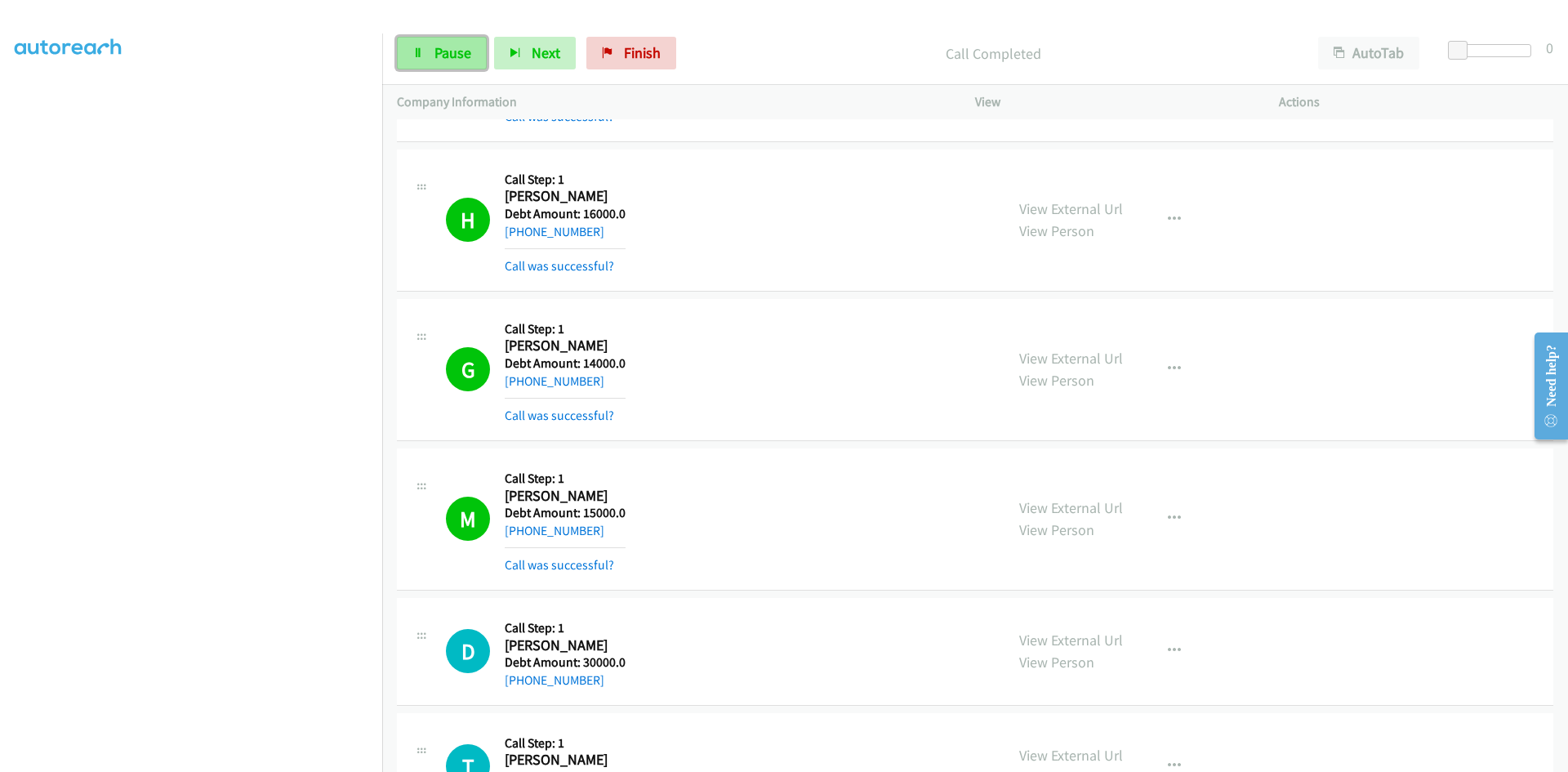
click at [426, 43] on link "Pause" at bounding box center [442, 53] width 90 height 32
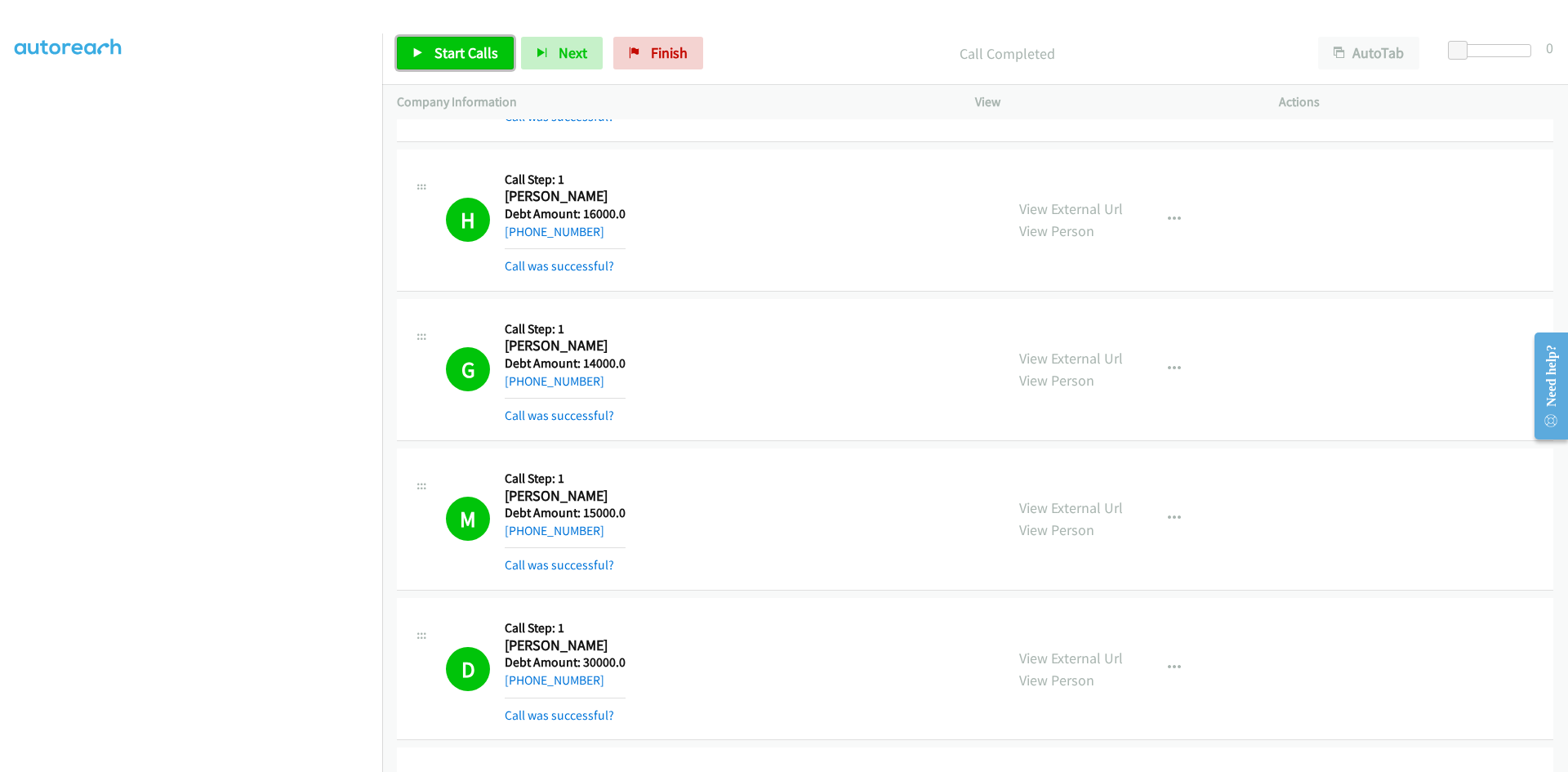
click at [418, 55] on icon at bounding box center [418, 54] width 12 height 12
click at [442, 52] on span "Pause" at bounding box center [453, 52] width 37 height 19
click at [1279, 670] on div "View External Url View Person View External Url Schedule/Manage Callback Skip C…" at bounding box center [1164, 668] width 318 height 111
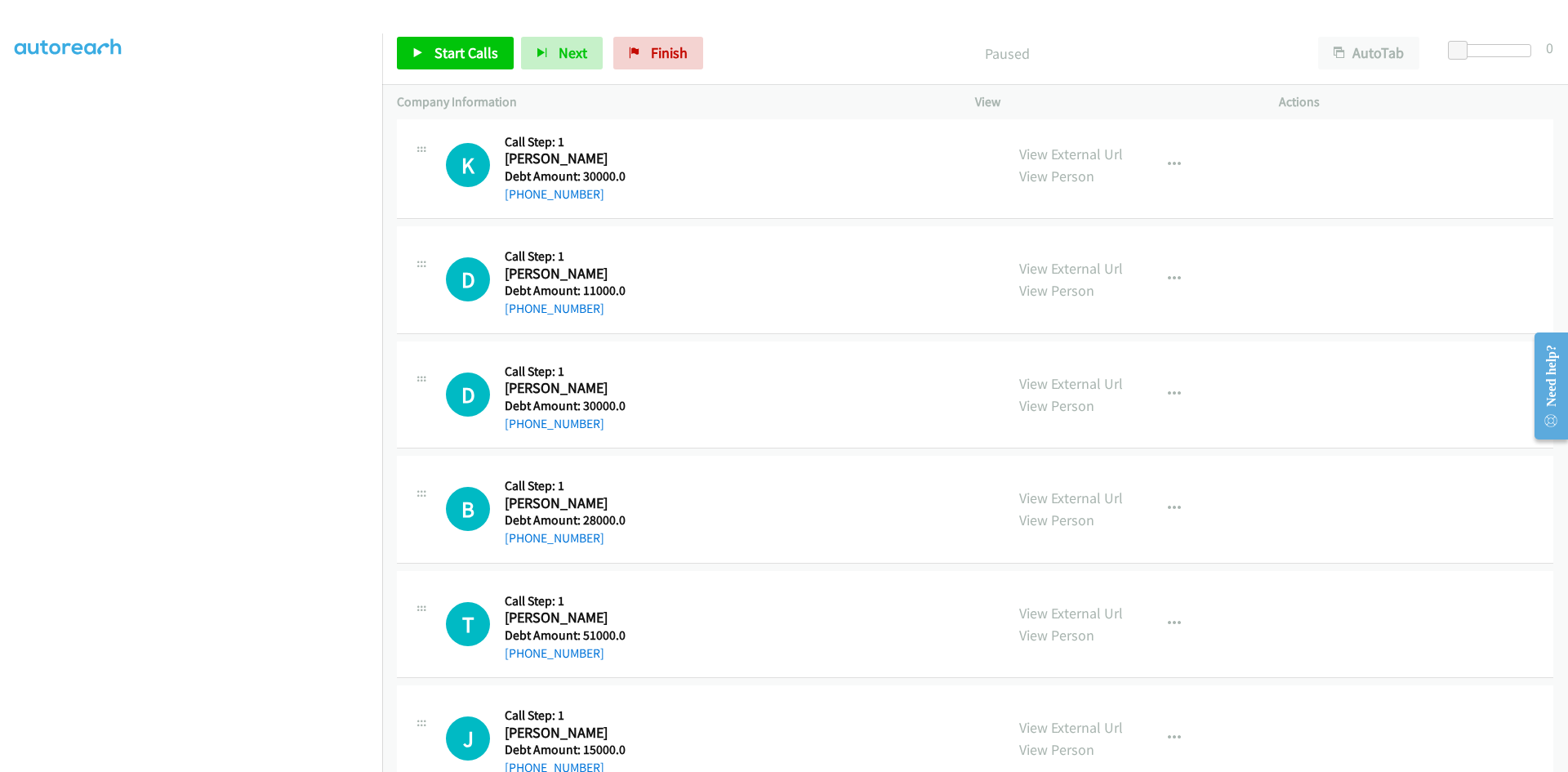
scroll to position [0, 0]
click at [436, 59] on span "Start Calls" at bounding box center [466, 52] width 64 height 19
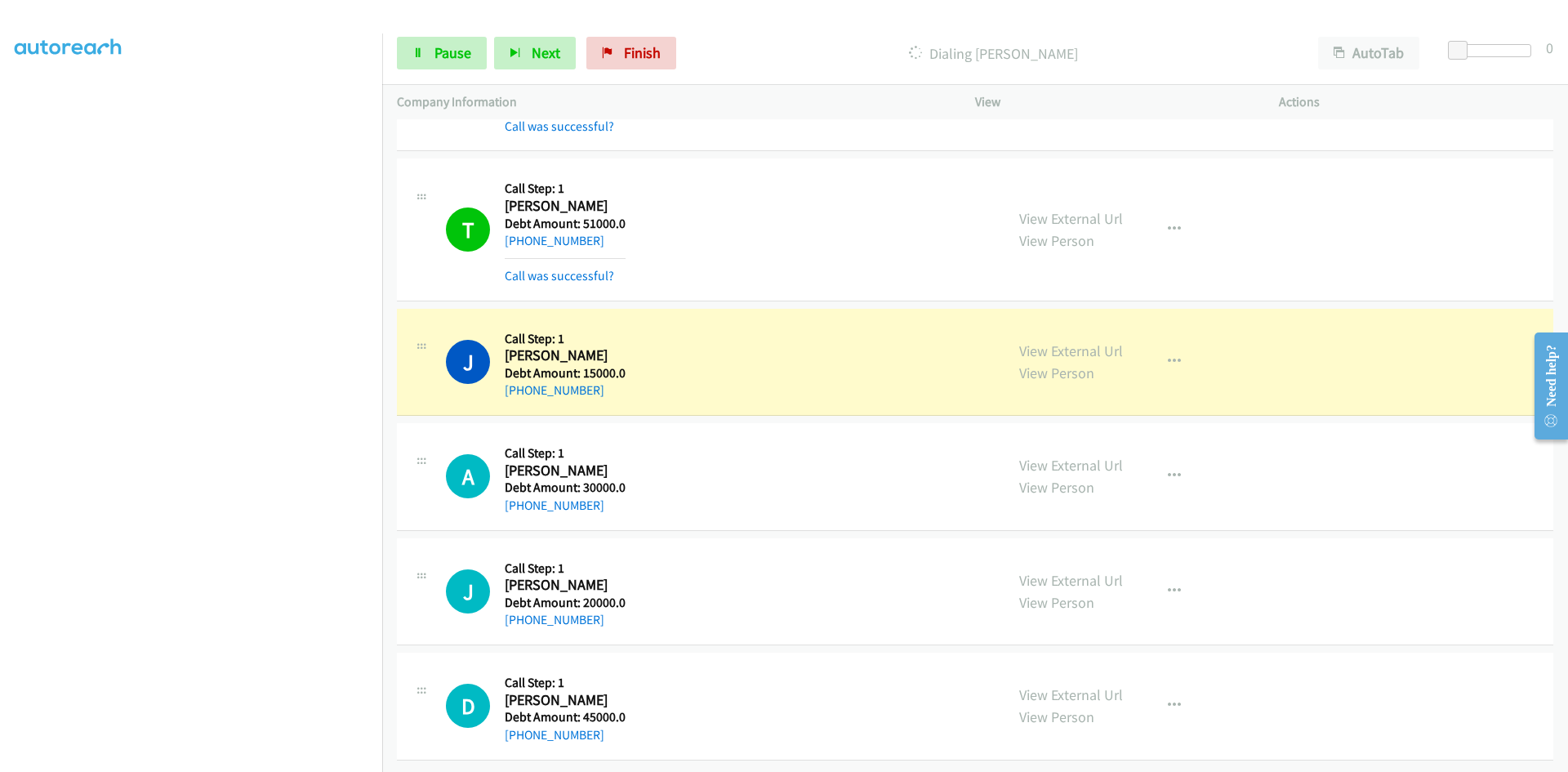
scroll to position [6268, 0]
click at [435, 53] on span "Pause" at bounding box center [453, 52] width 37 height 19
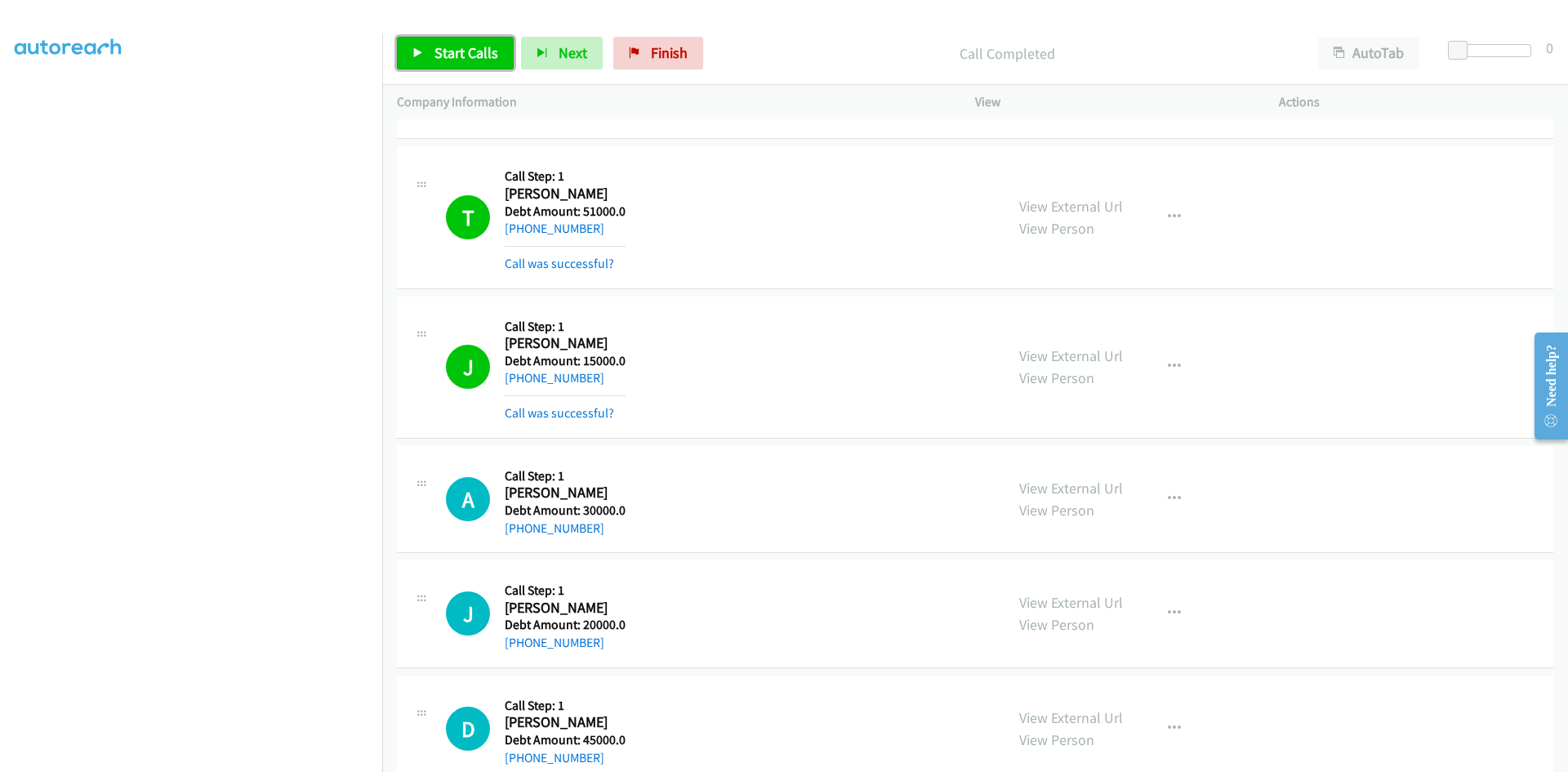
click at [457, 52] on span "Start Calls" at bounding box center [466, 52] width 64 height 19
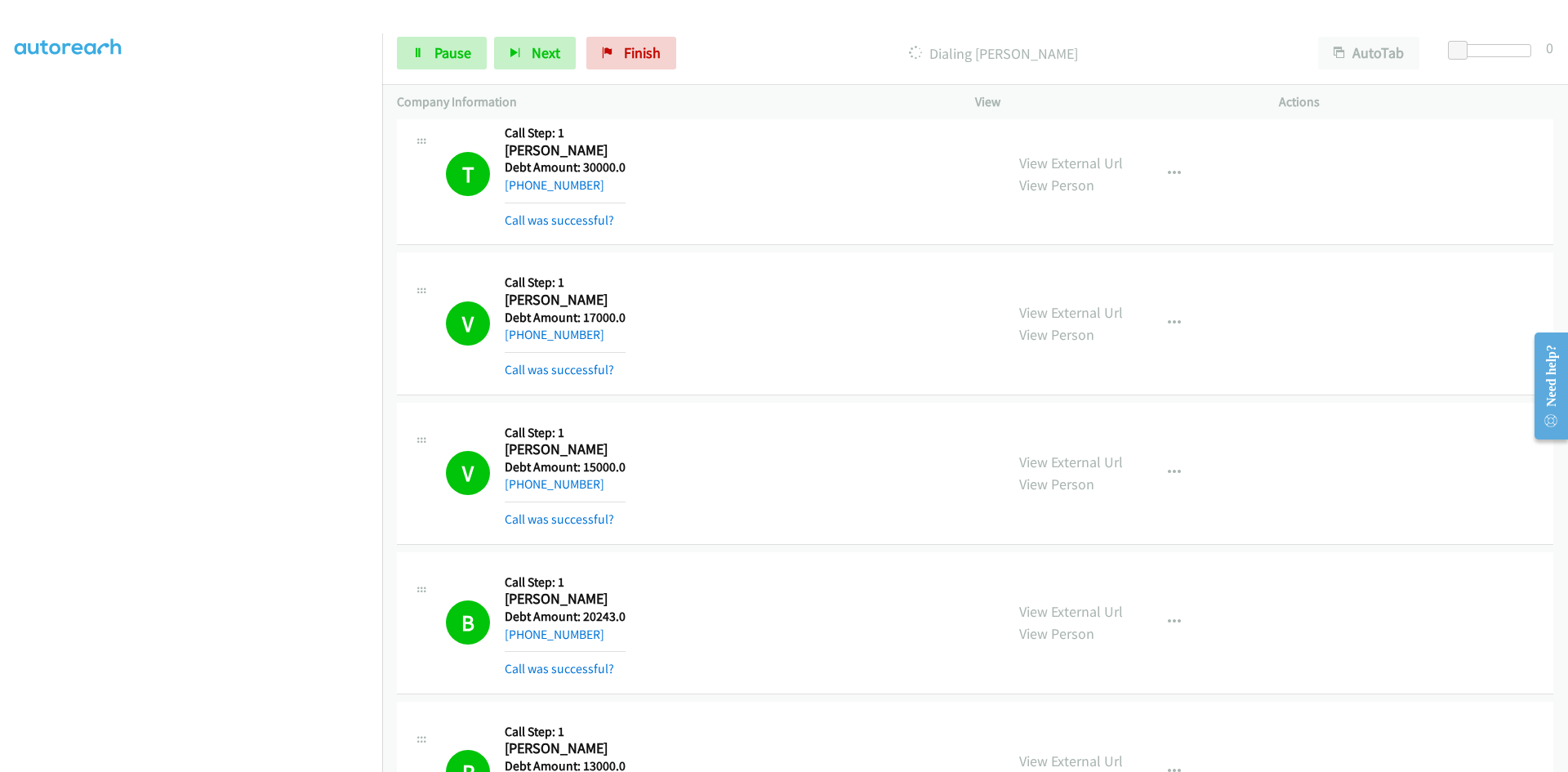
scroll to position [9127, 0]
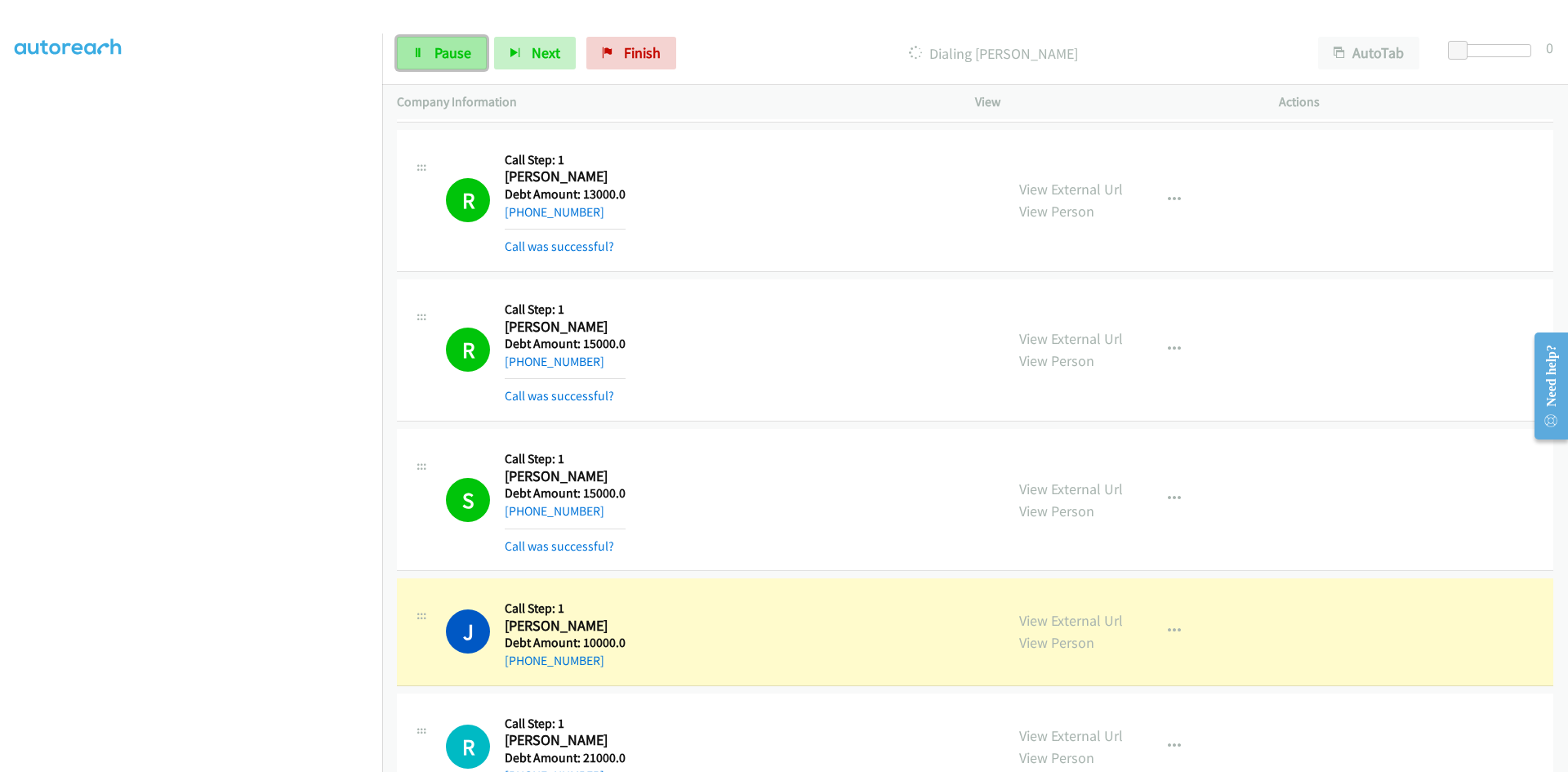
click at [456, 57] on span "Pause" at bounding box center [453, 52] width 37 height 19
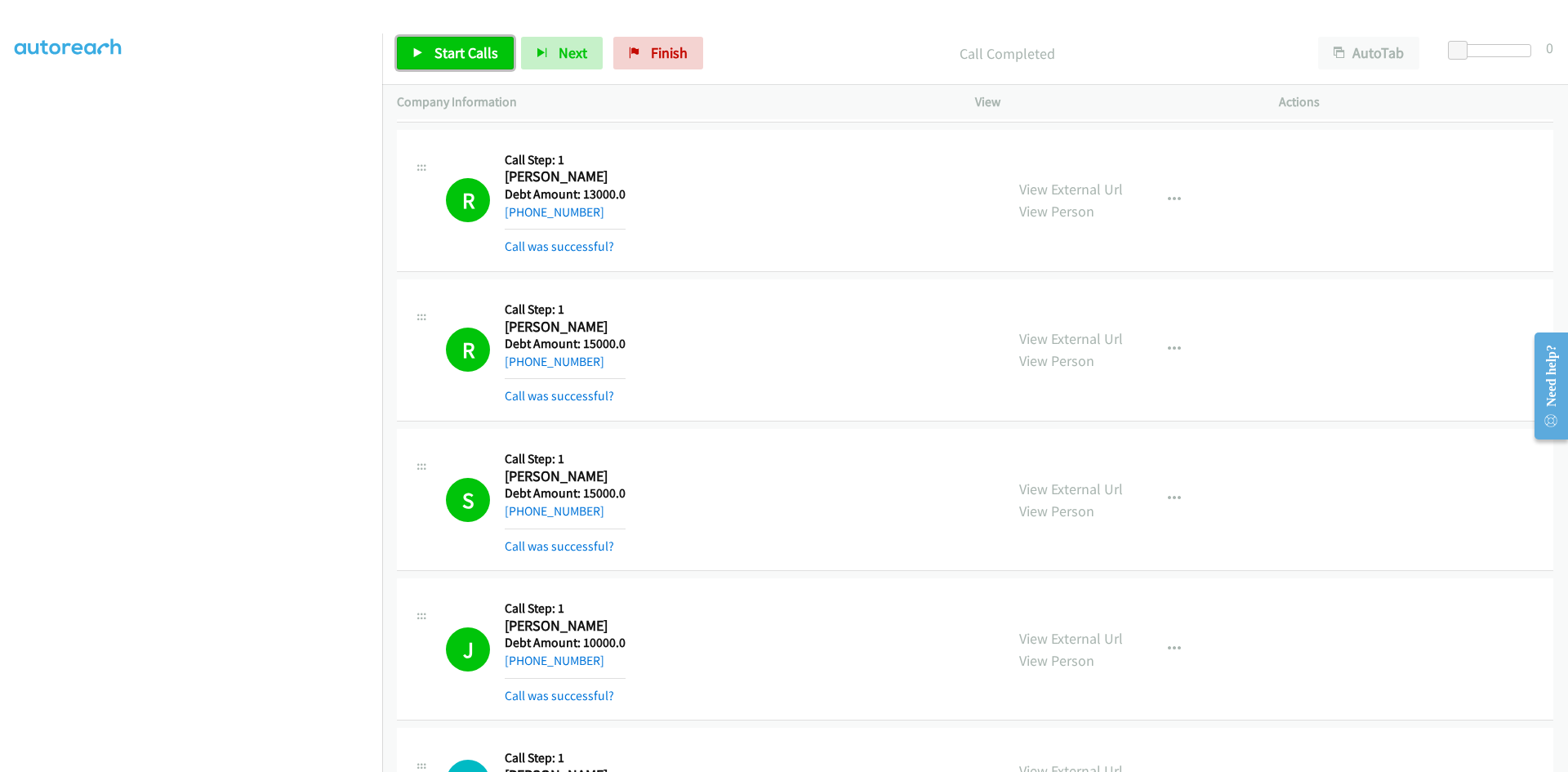
click at [449, 47] on span "Start Calls" at bounding box center [466, 52] width 64 height 19
click at [449, 47] on span "Pause" at bounding box center [453, 52] width 37 height 19
click at [447, 50] on span "Start Calls" at bounding box center [466, 52] width 64 height 19
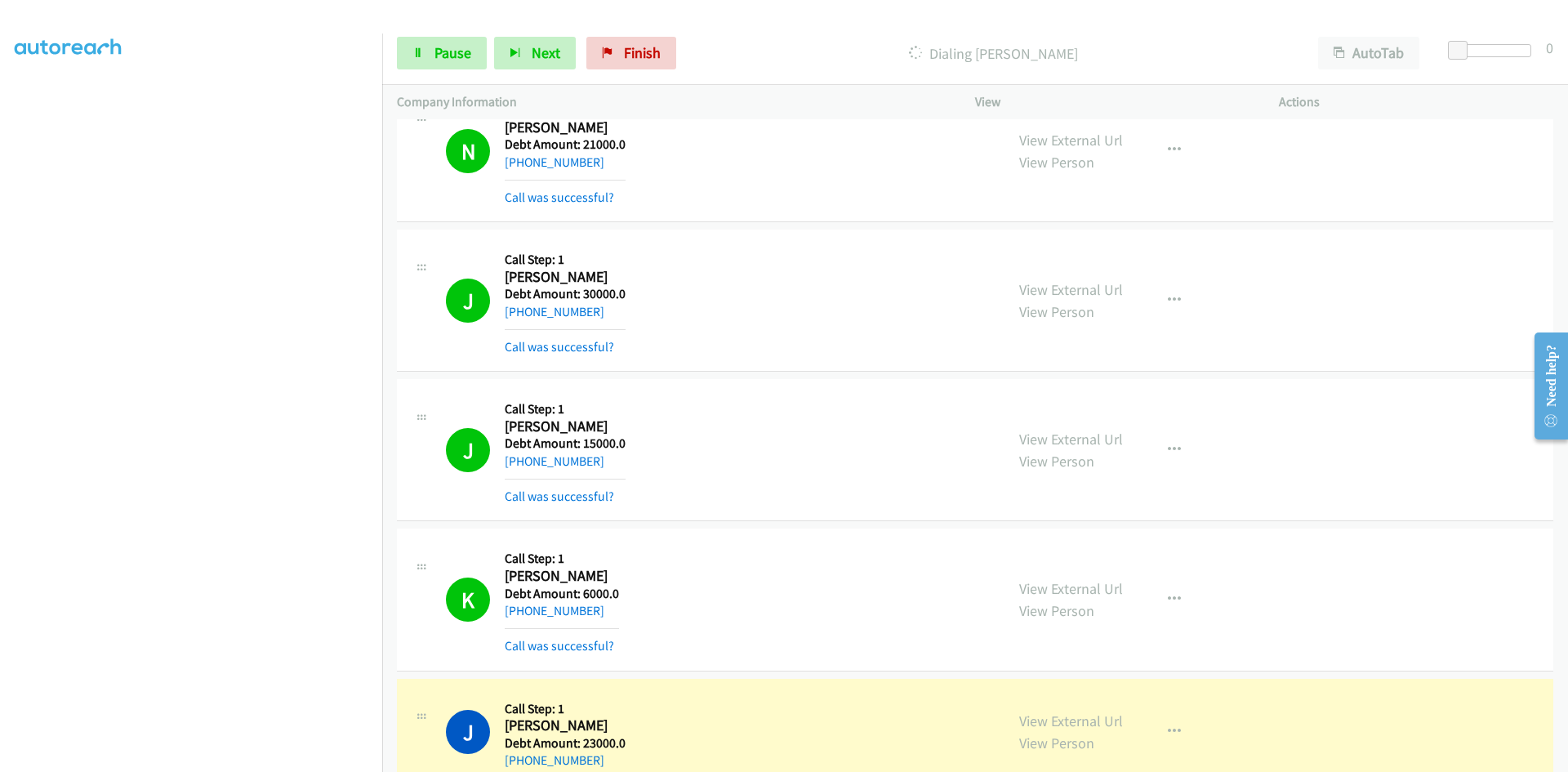
scroll to position [10515, 0]
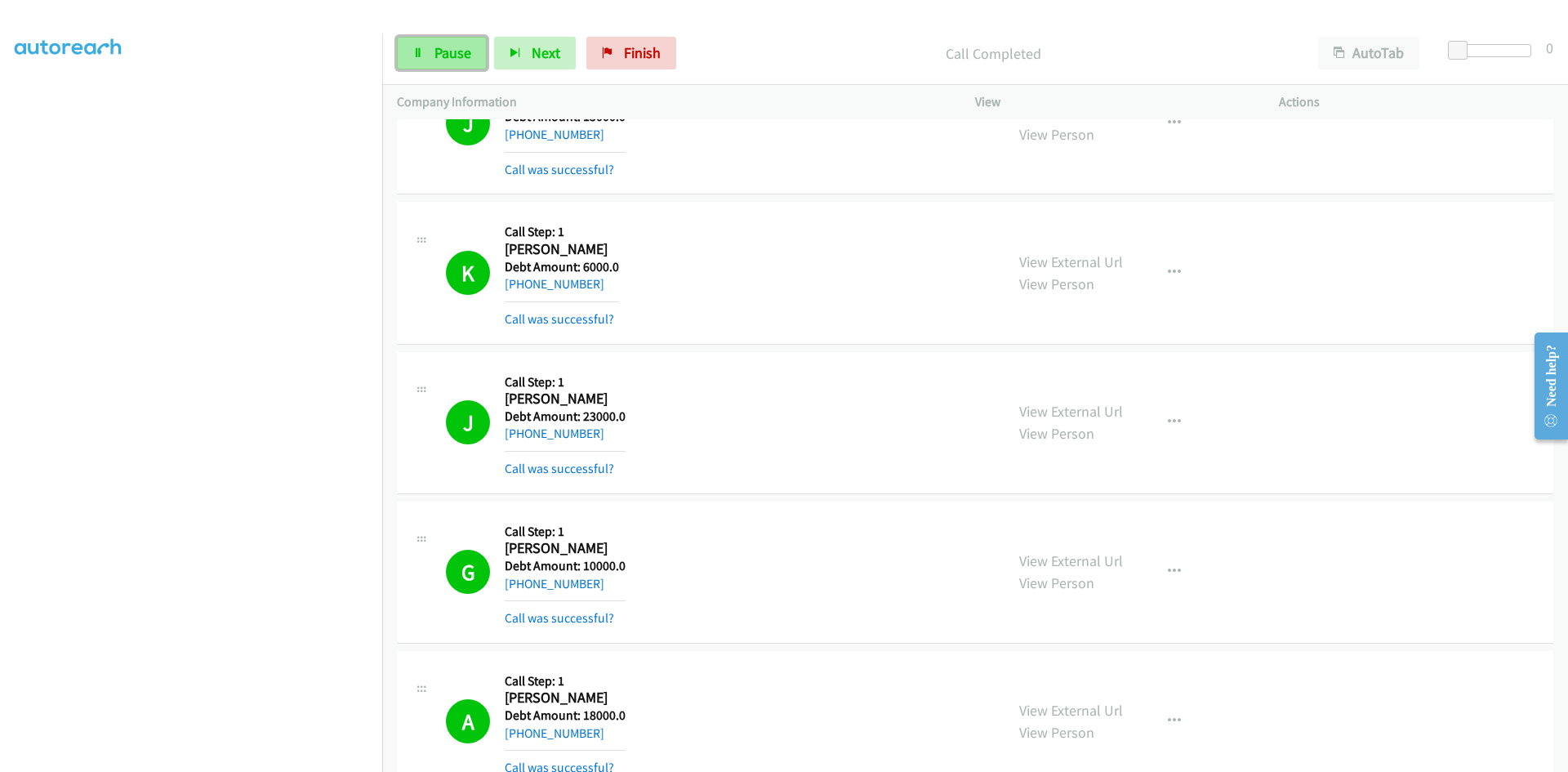
click at [461, 58] on span "Pause" at bounding box center [453, 52] width 37 height 19
click at [455, 46] on span "Start Calls" at bounding box center [466, 52] width 64 height 19
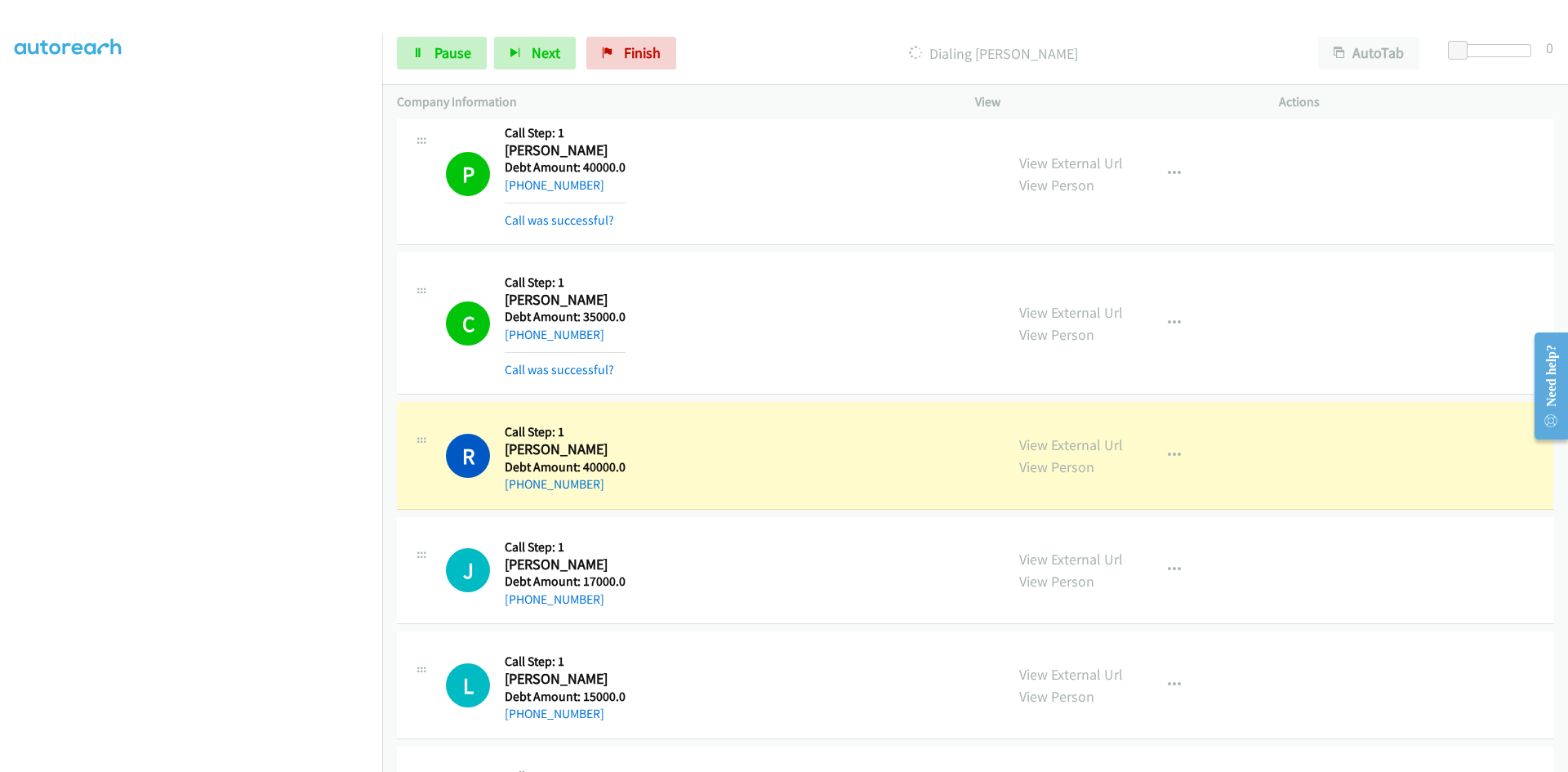
scroll to position [12407, 0]
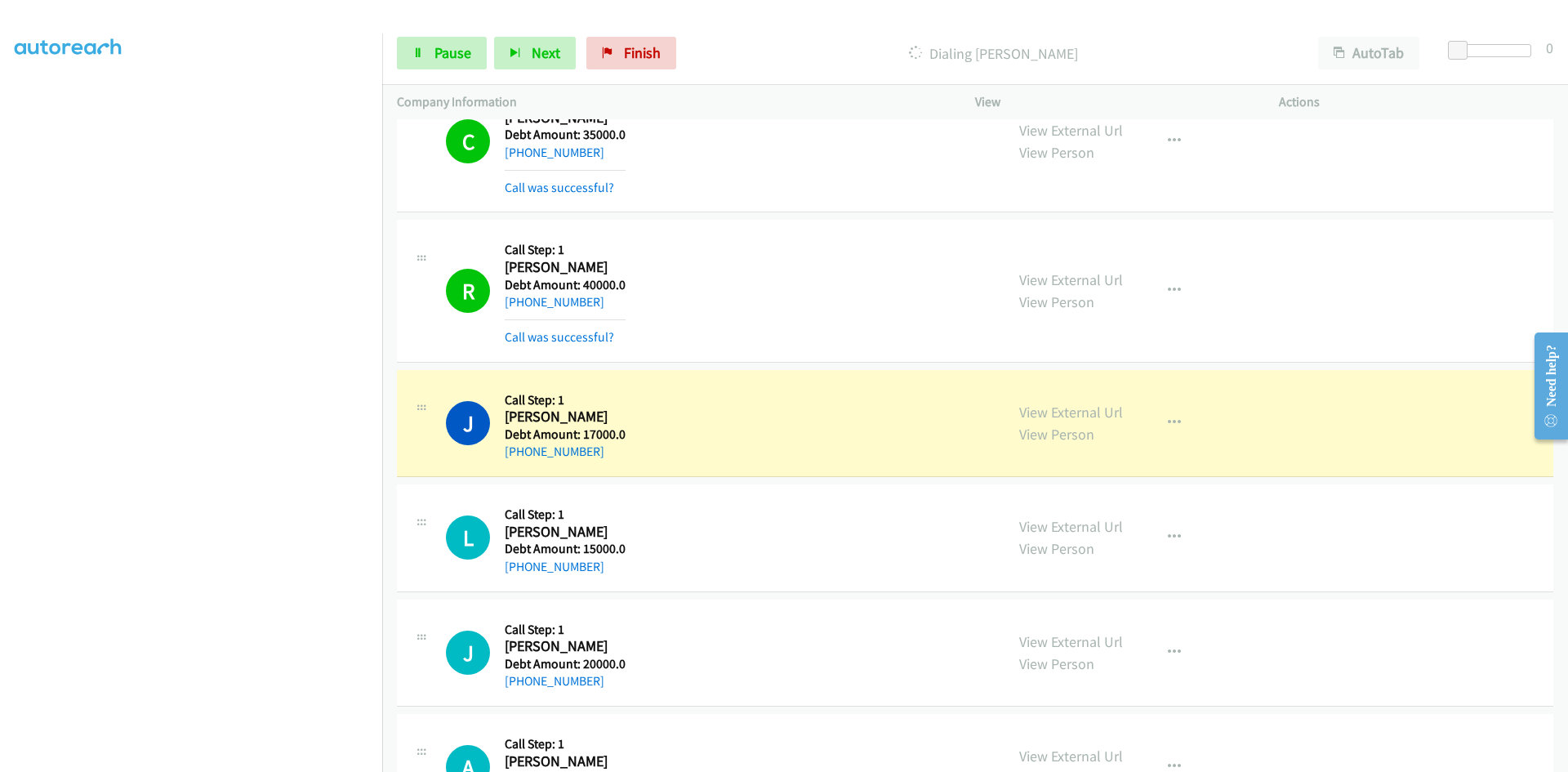
click at [839, 547] on div "L Callback Scheduled Call Step: 1 [PERSON_NAME] America/New_York Debt Amount: 1…" at bounding box center [717, 537] width 544 height 77
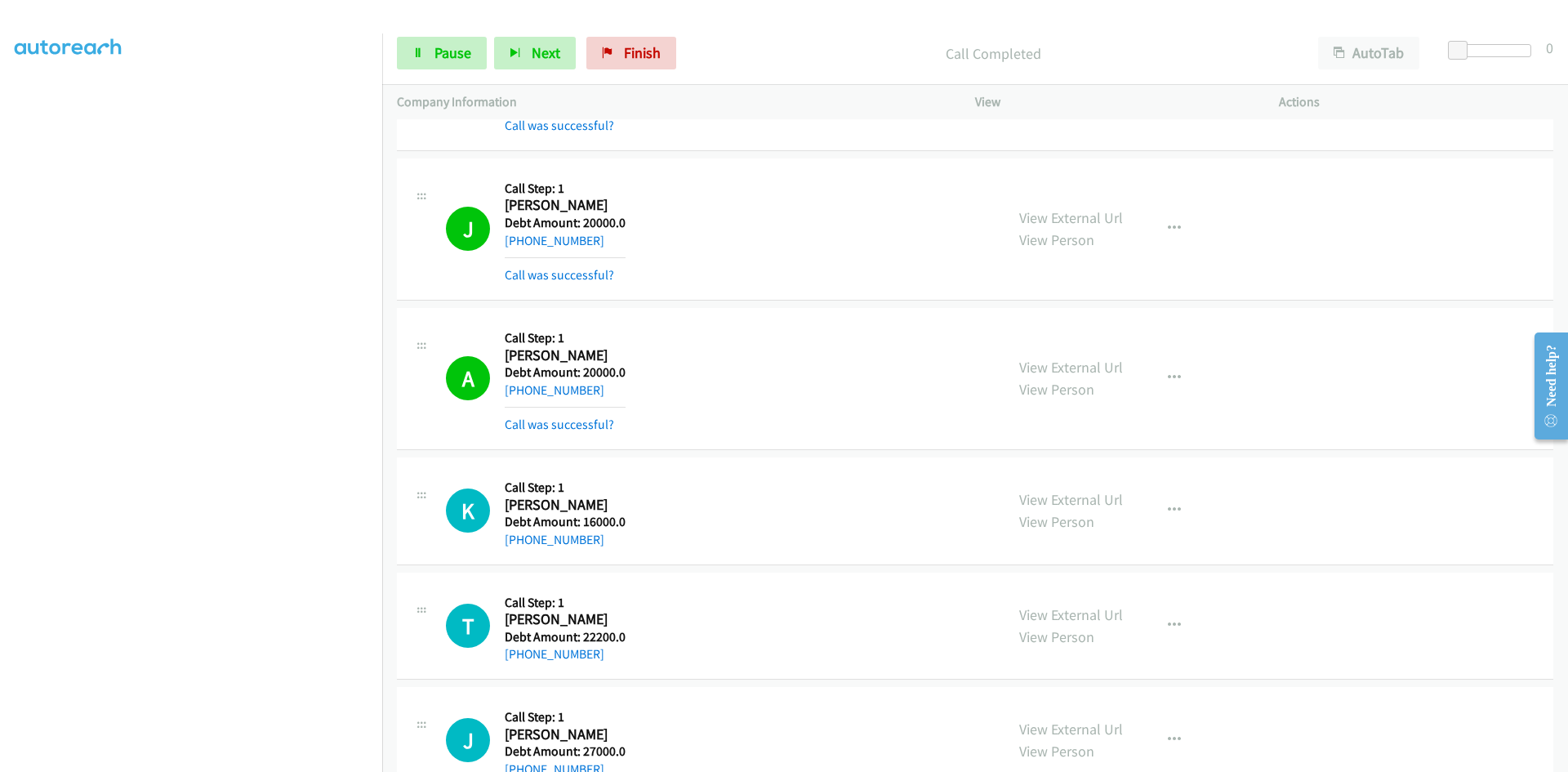
scroll to position [13079, 0]
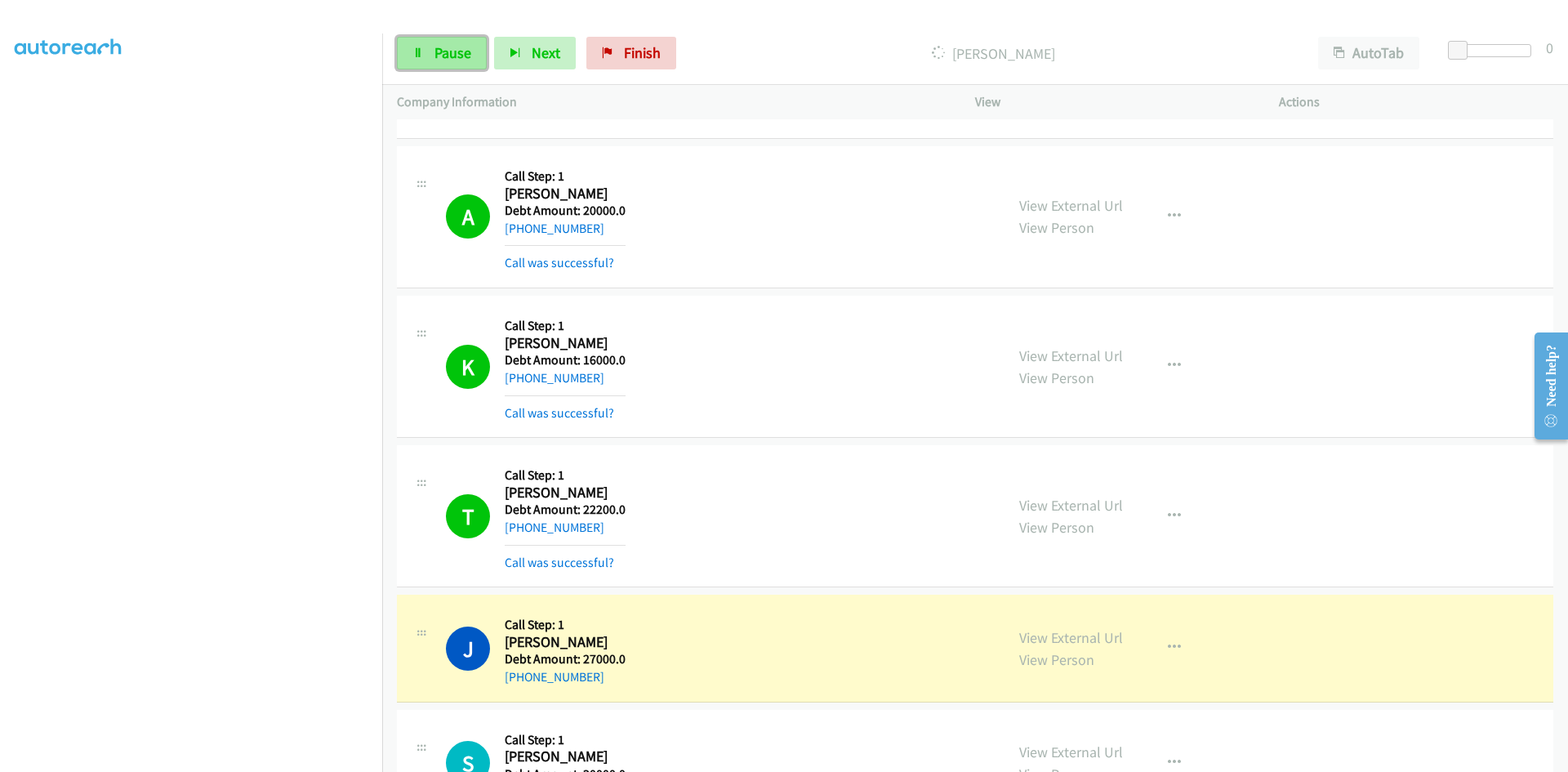
click at [418, 65] on link "Pause" at bounding box center [442, 53] width 90 height 32
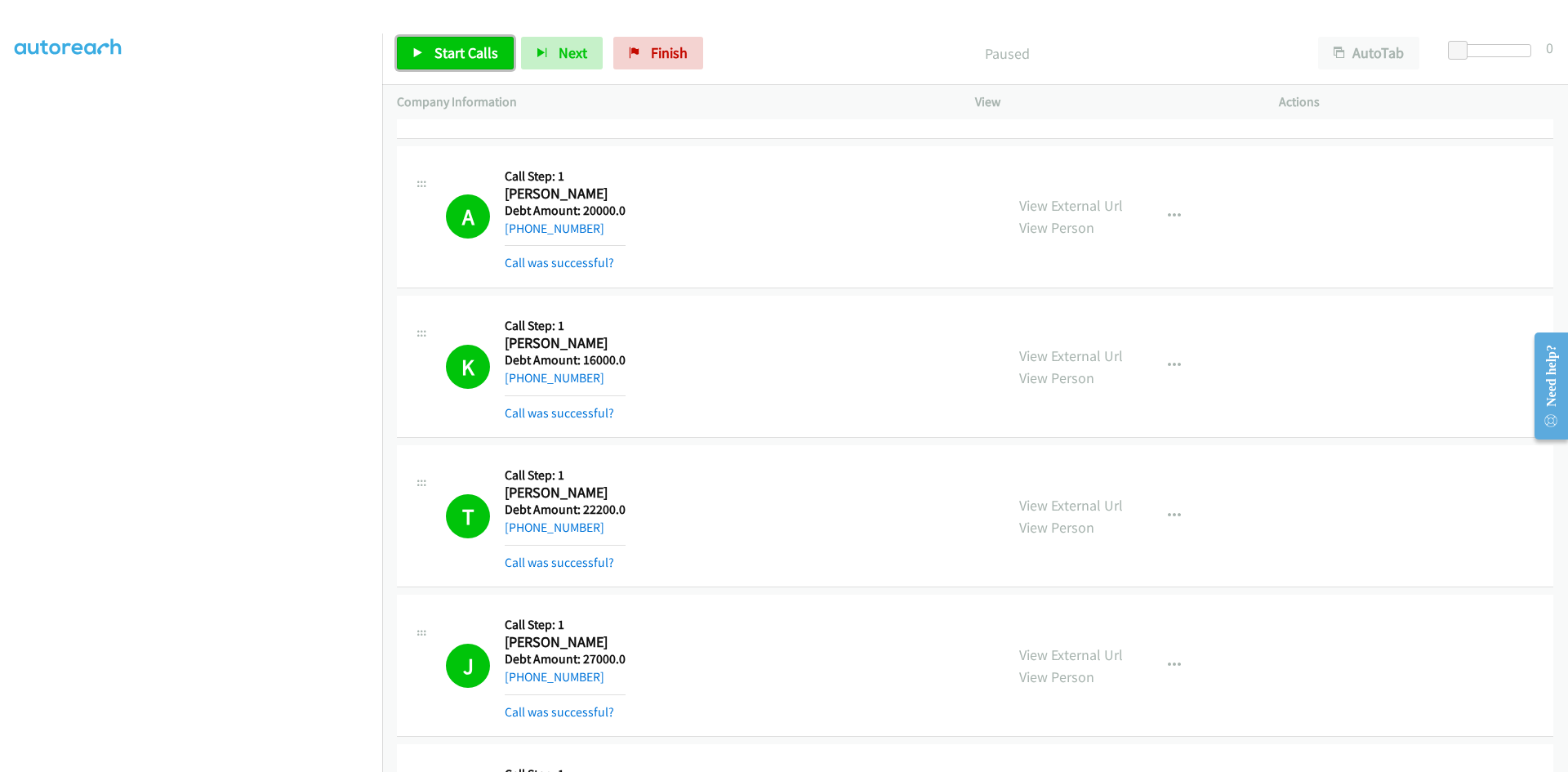
click at [454, 51] on span "Start Calls" at bounding box center [466, 52] width 64 height 19
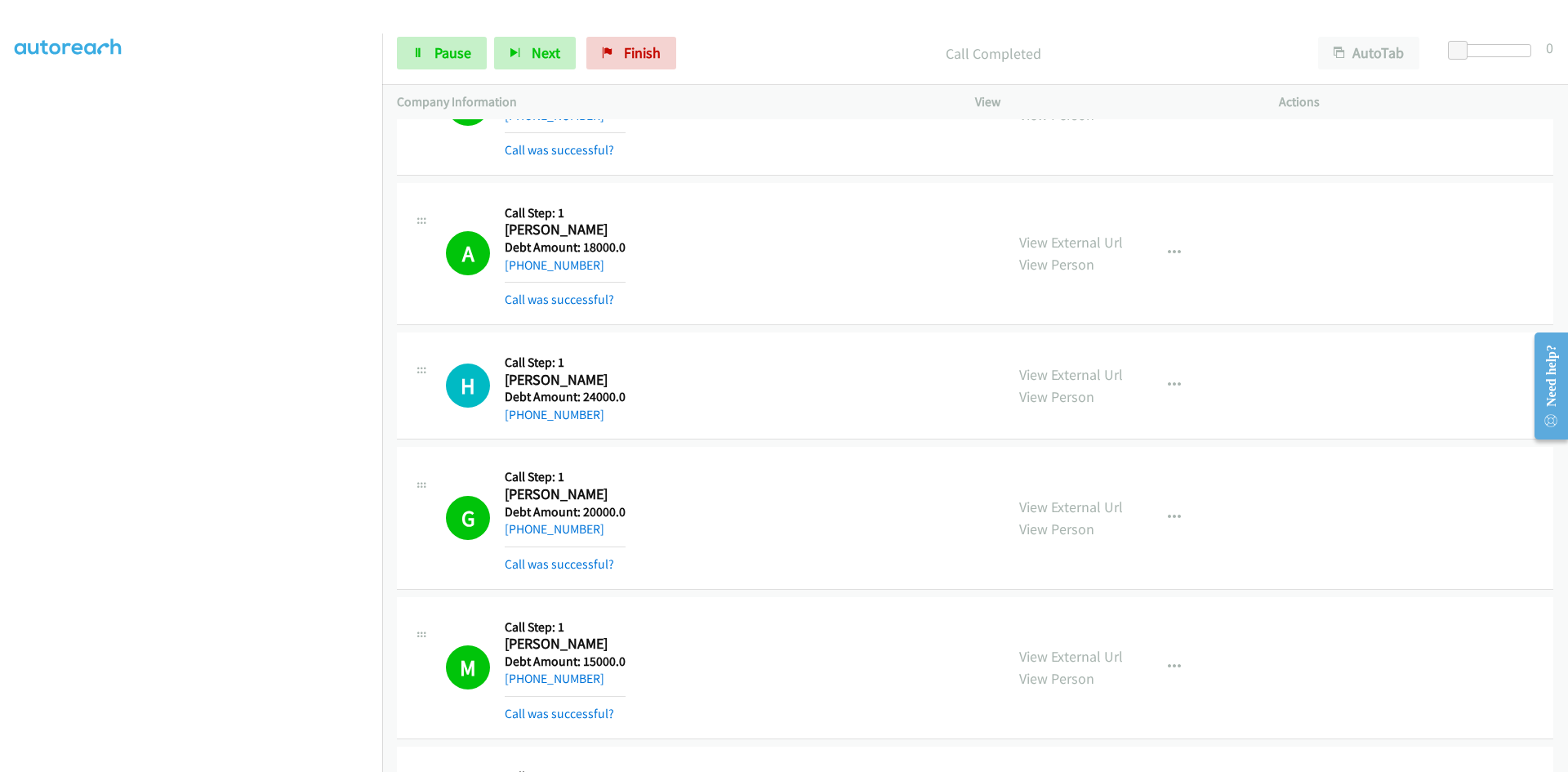
scroll to position [10855, 0]
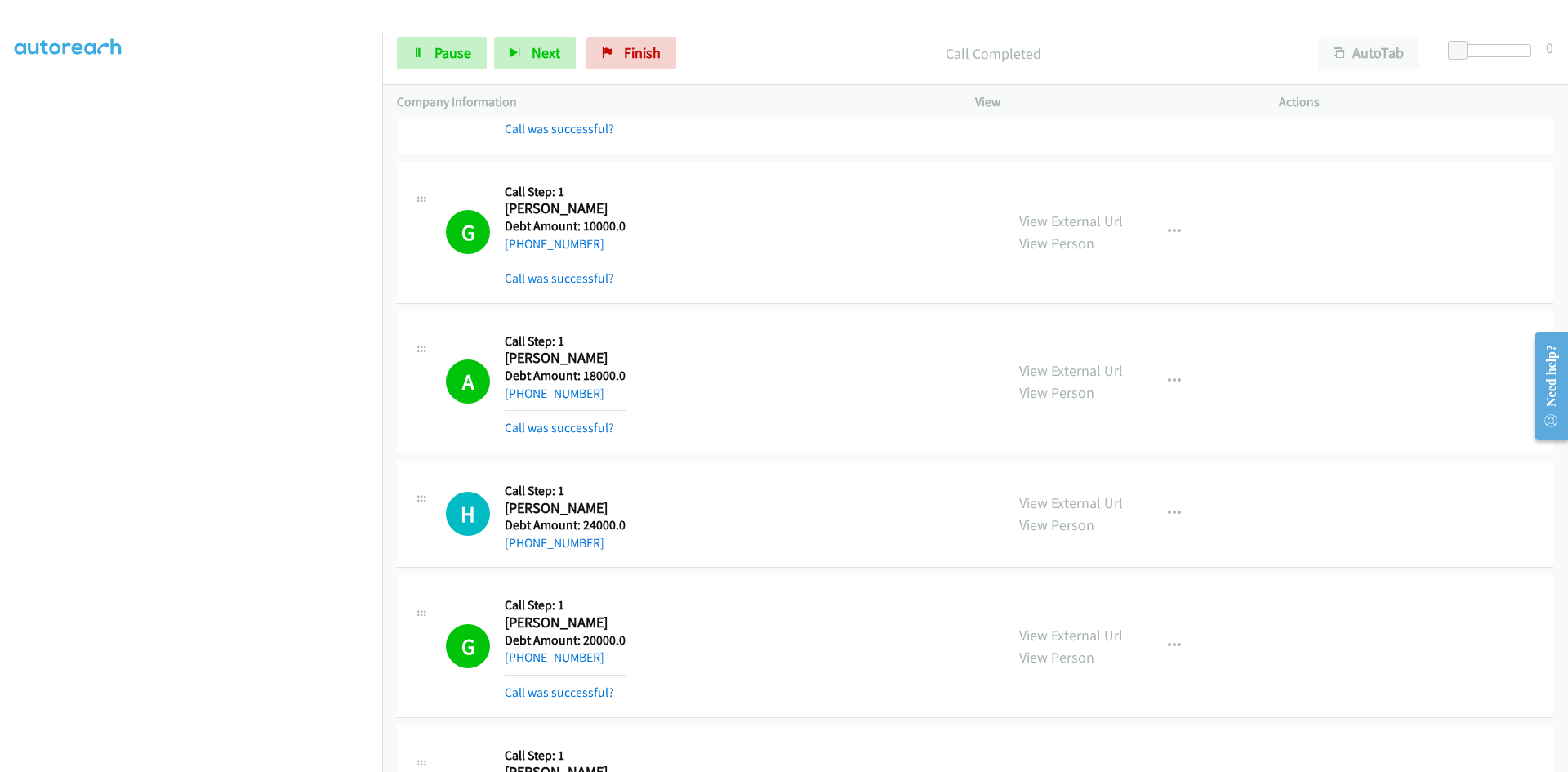
click at [752, 408] on div "A Callback Scheduled Call Step: 1 [PERSON_NAME] America/Los_Angeles Debt Amount…" at bounding box center [717, 381] width 544 height 111
click at [475, 63] on link "Pause" at bounding box center [442, 53] width 90 height 32
click at [450, 48] on span "Start Calls" at bounding box center [466, 52] width 64 height 19
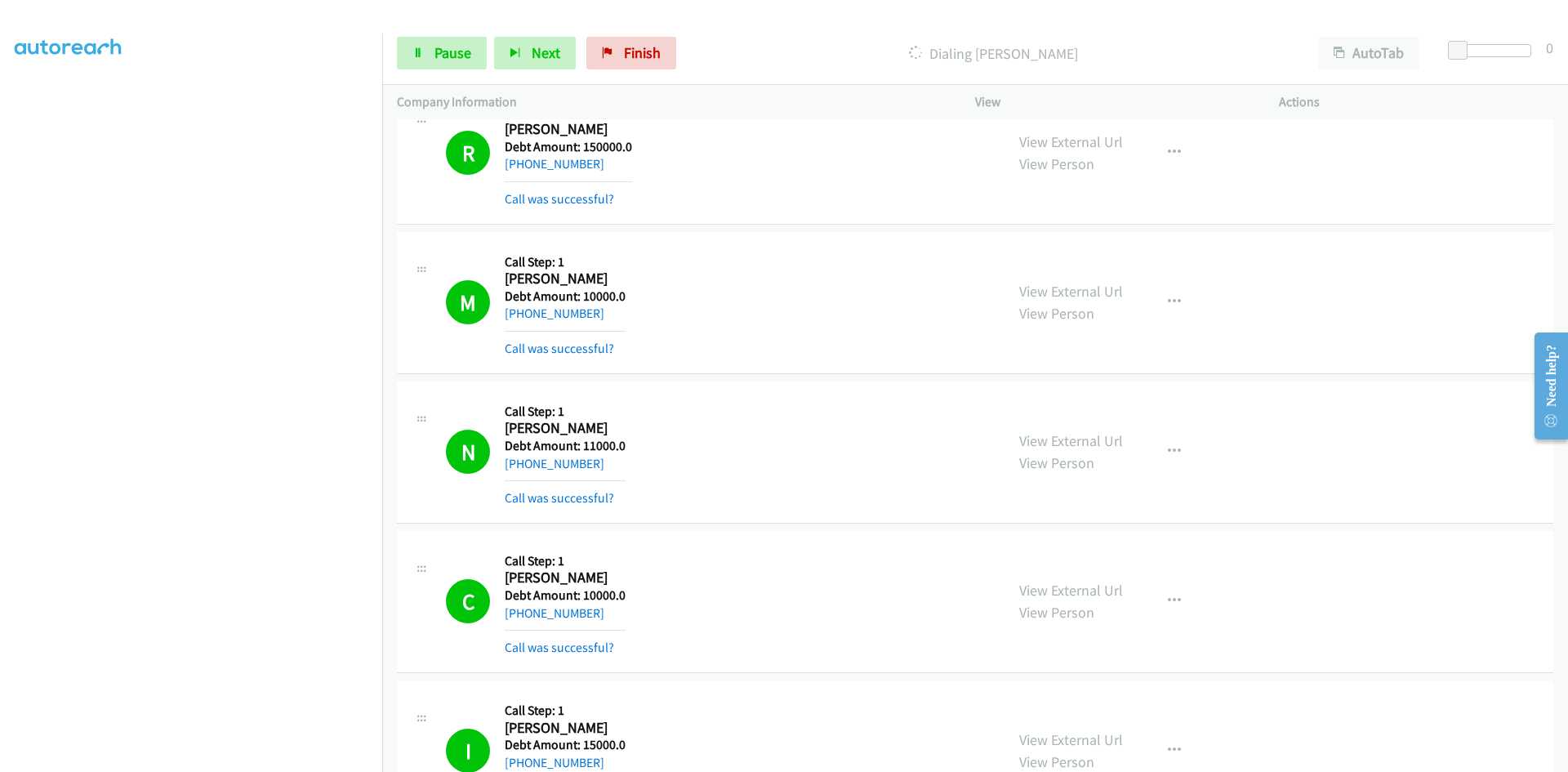
scroll to position [15346, 0]
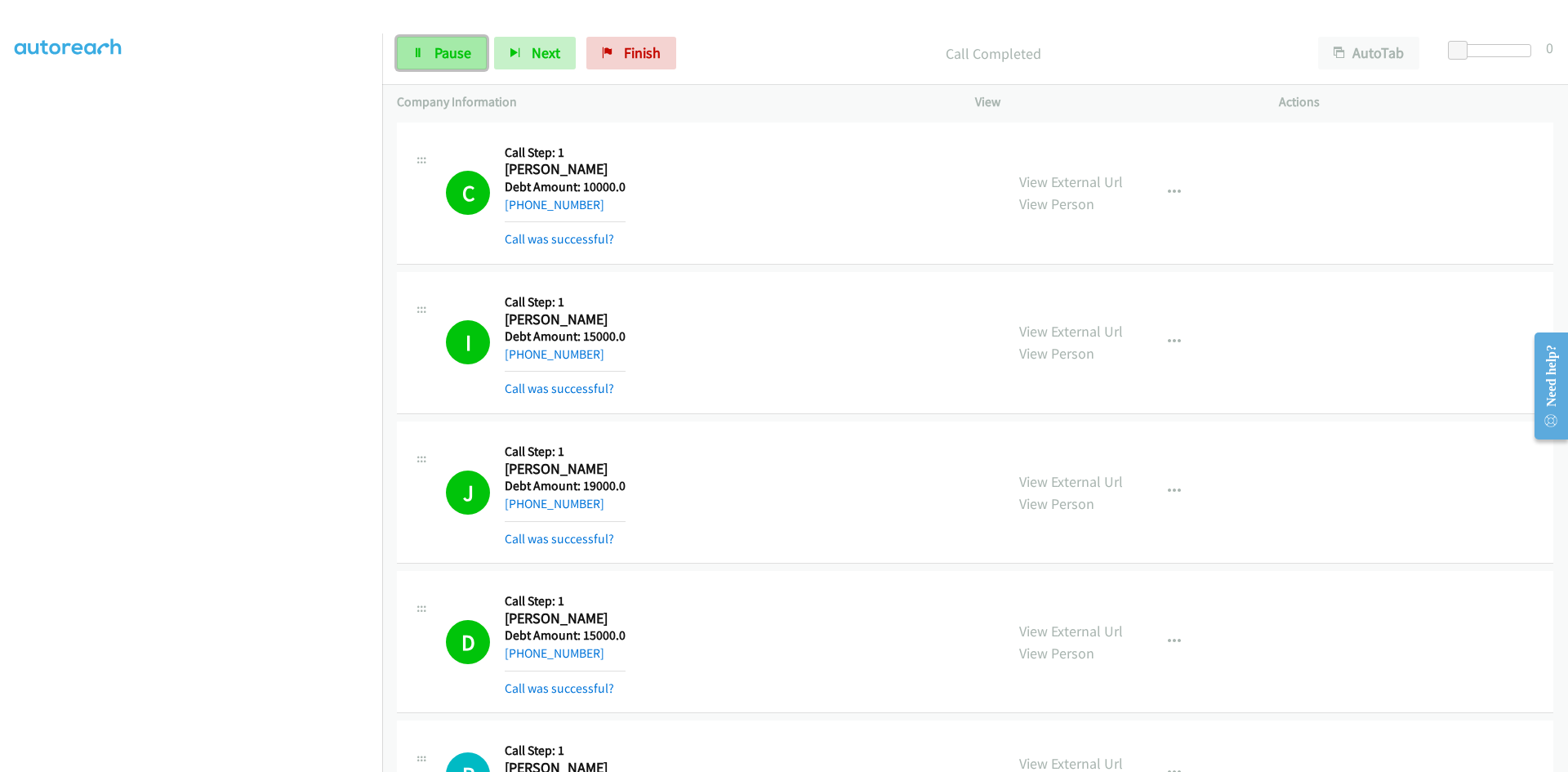
click at [440, 49] on span "Pause" at bounding box center [453, 52] width 37 height 19
click at [478, 51] on span "Start Calls" at bounding box center [466, 52] width 64 height 19
click at [478, 51] on link "Pause" at bounding box center [442, 53] width 90 height 32
click at [465, 60] on span "Start Calls" at bounding box center [466, 52] width 64 height 19
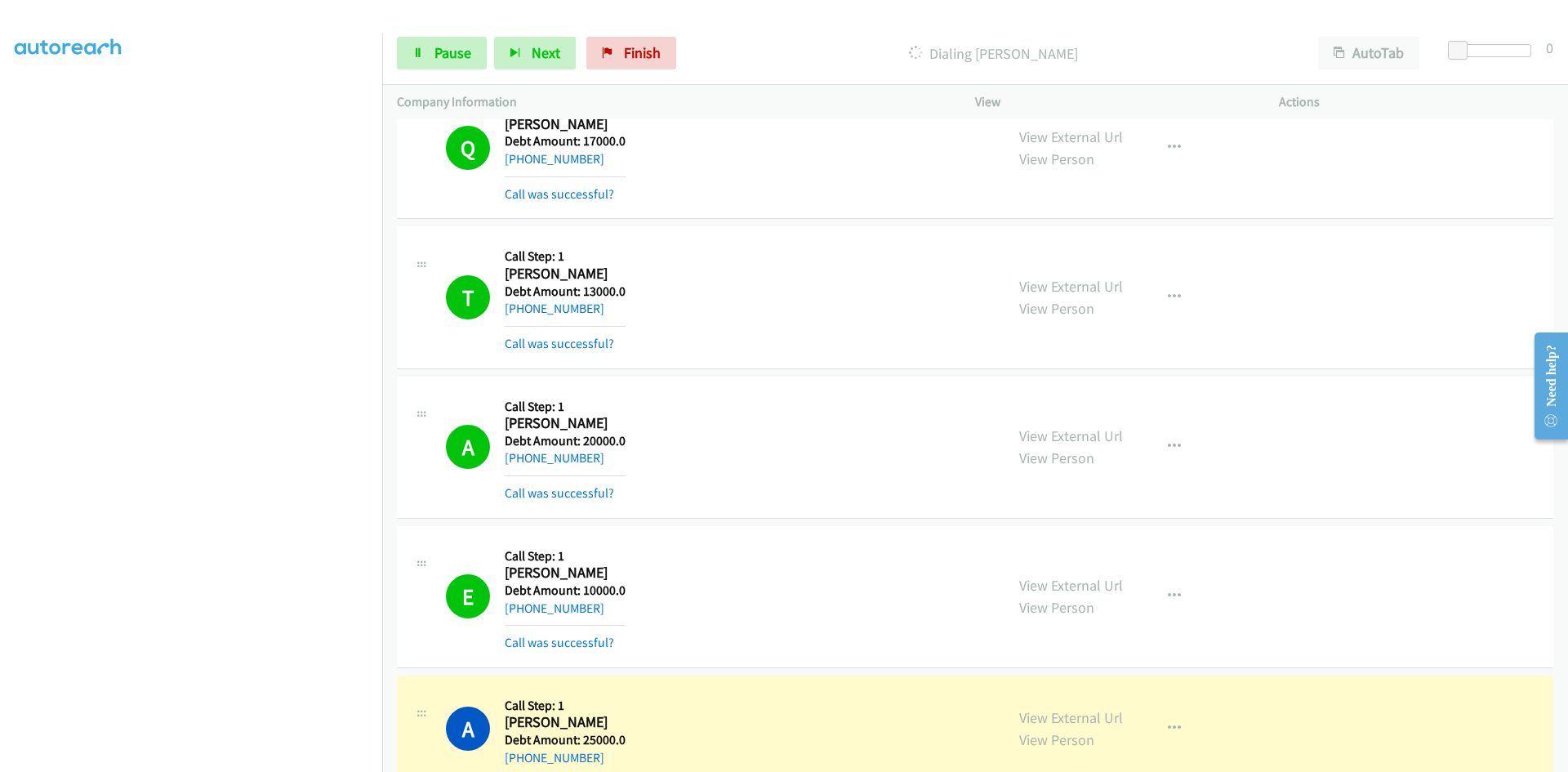
scroll to position [17513, 0]
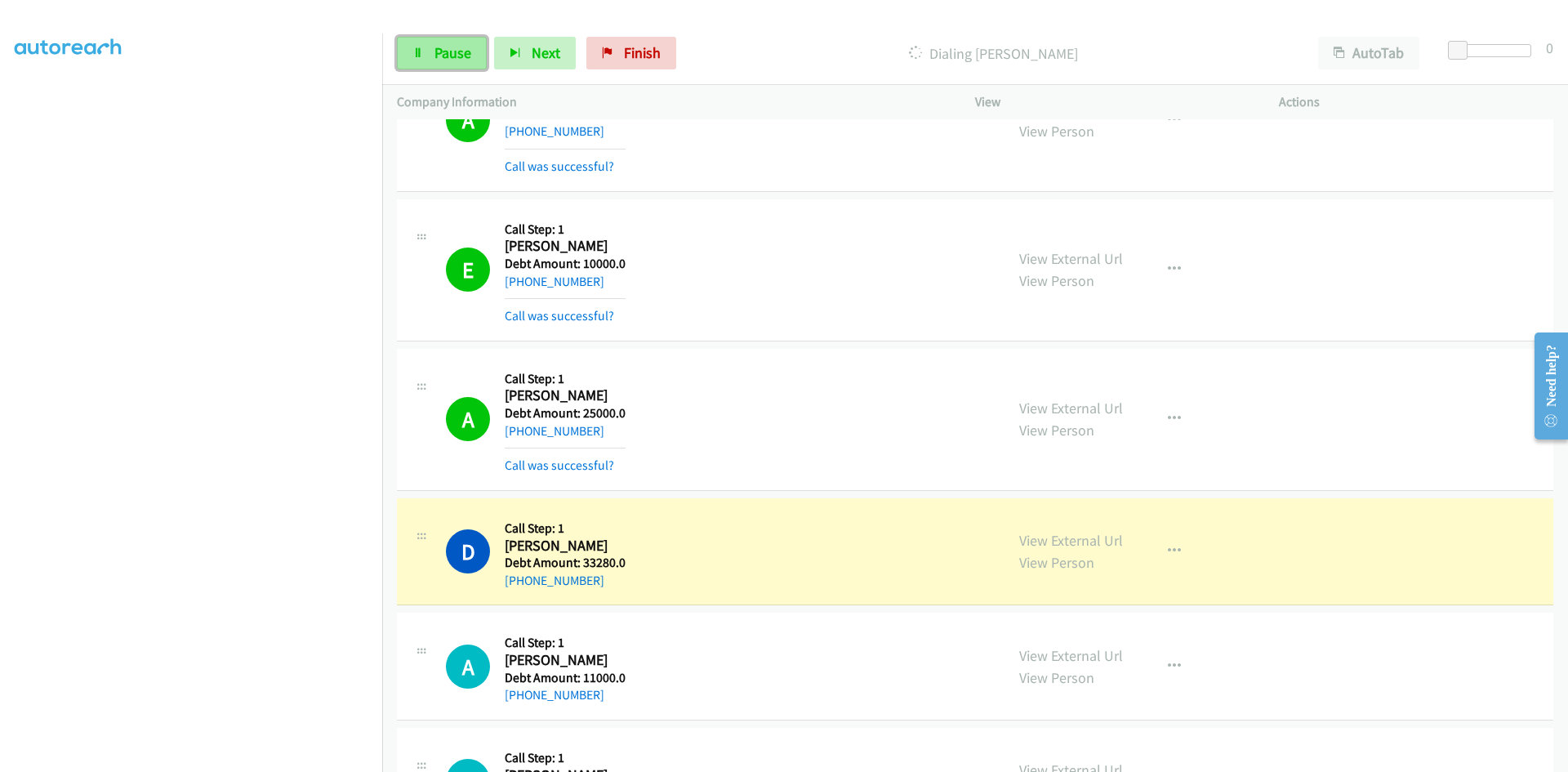
click at [447, 52] on span "Pause" at bounding box center [453, 52] width 37 height 19
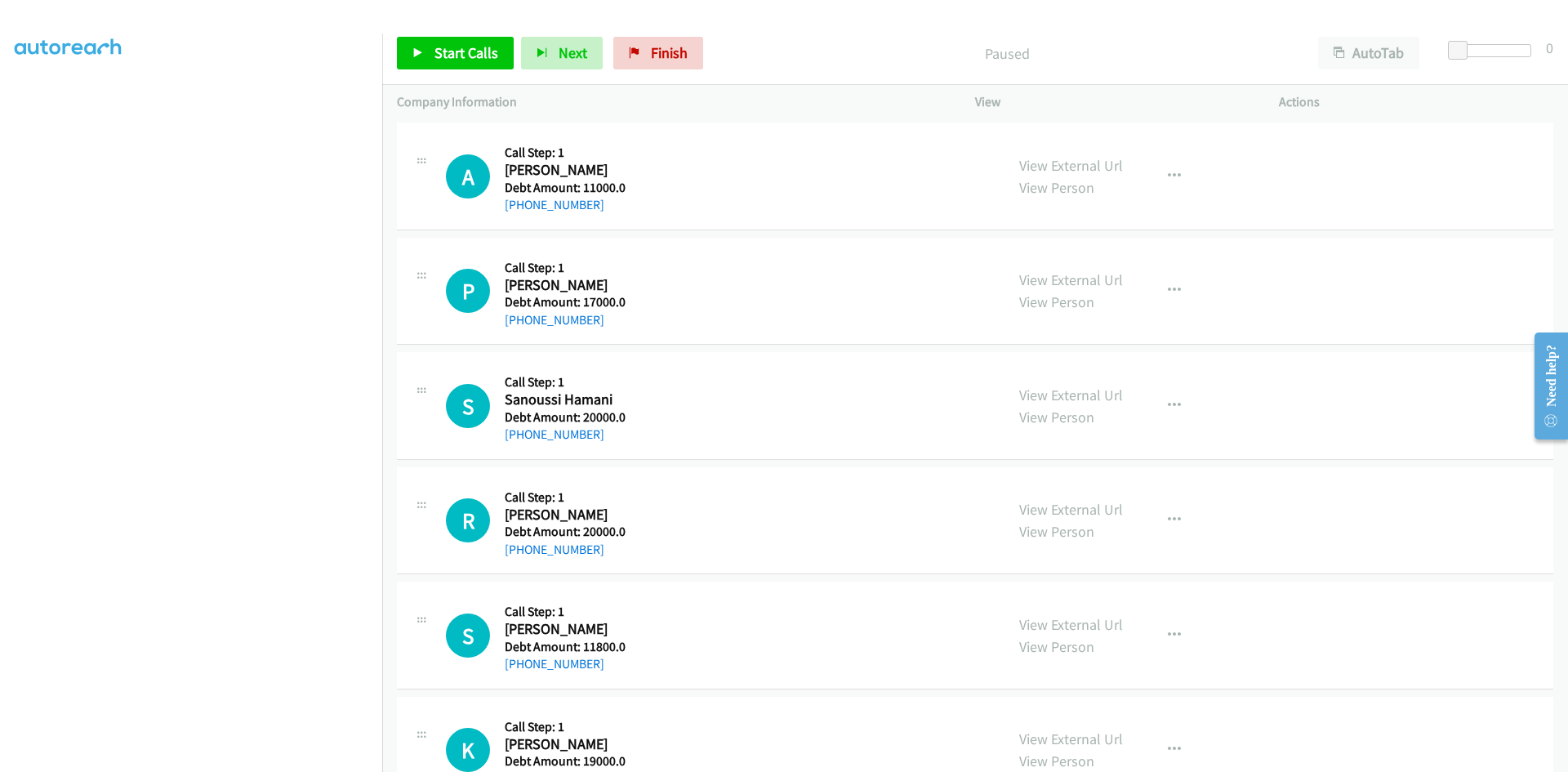
scroll to position [17676, 0]
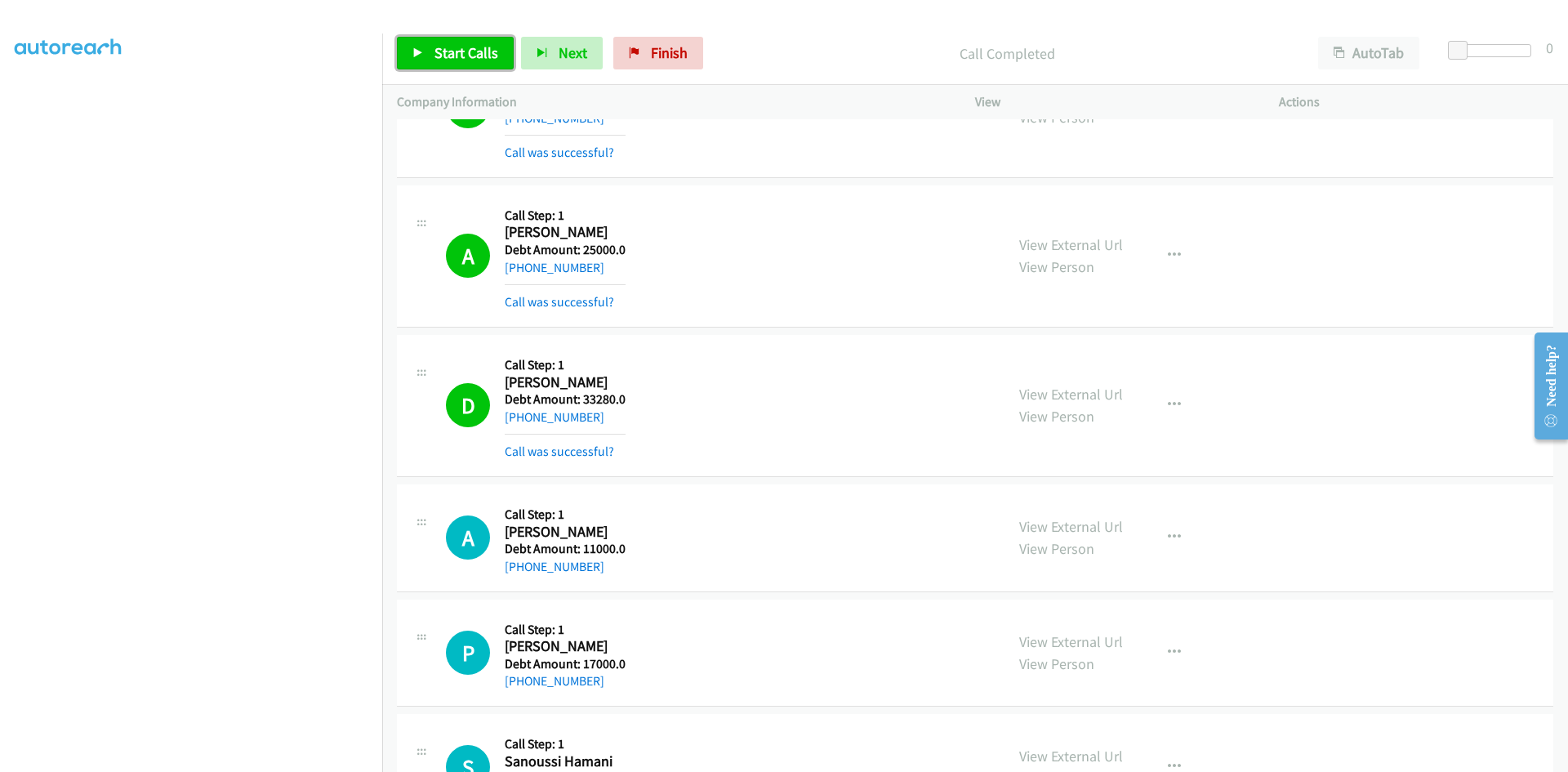
click at [450, 37] on link "Start Calls" at bounding box center [455, 53] width 117 height 32
click at [445, 46] on span "Pause" at bounding box center [453, 52] width 37 height 19
click at [462, 52] on span "Start Calls" at bounding box center [466, 52] width 64 height 19
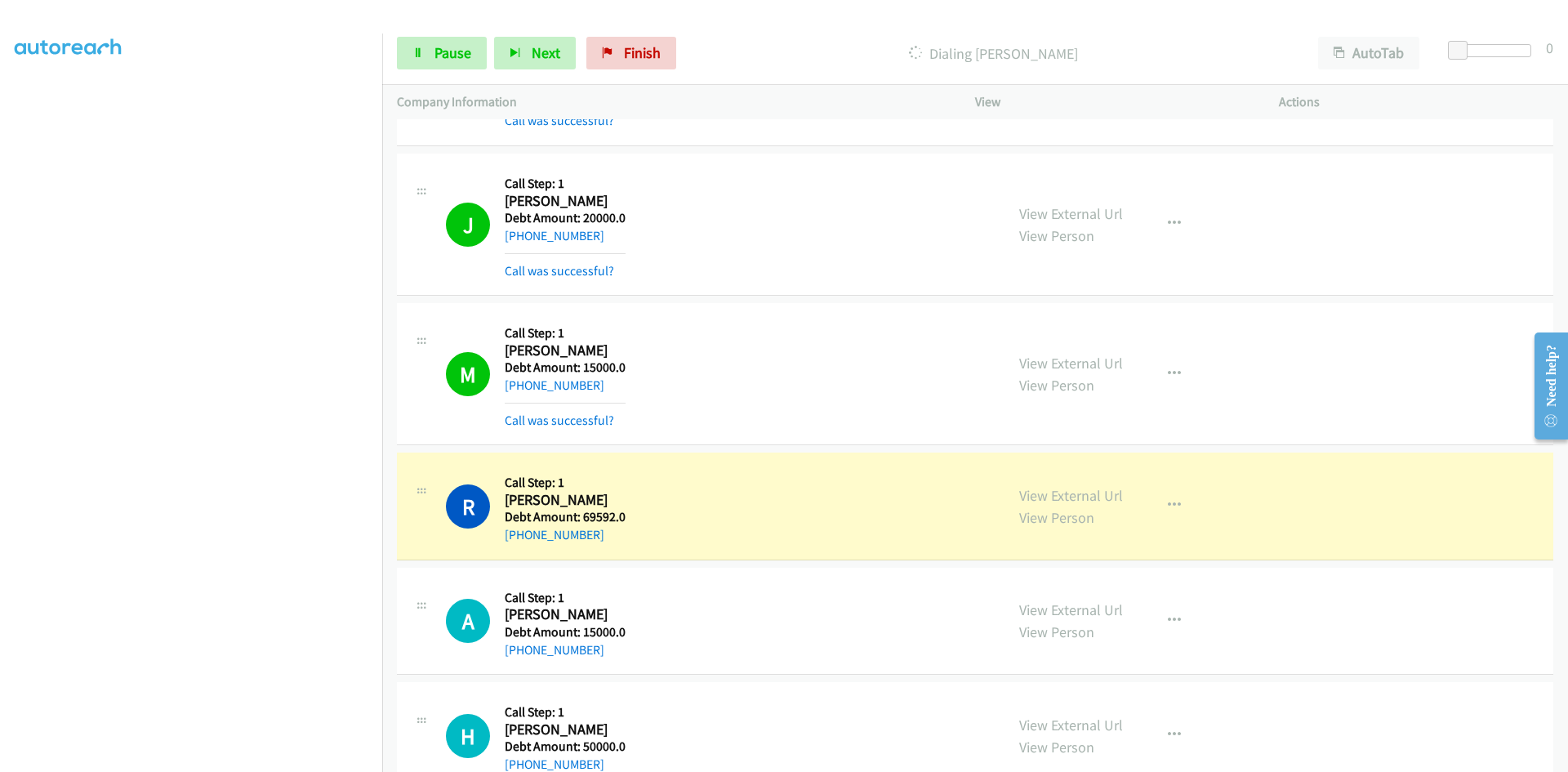
scroll to position [19508, 0]
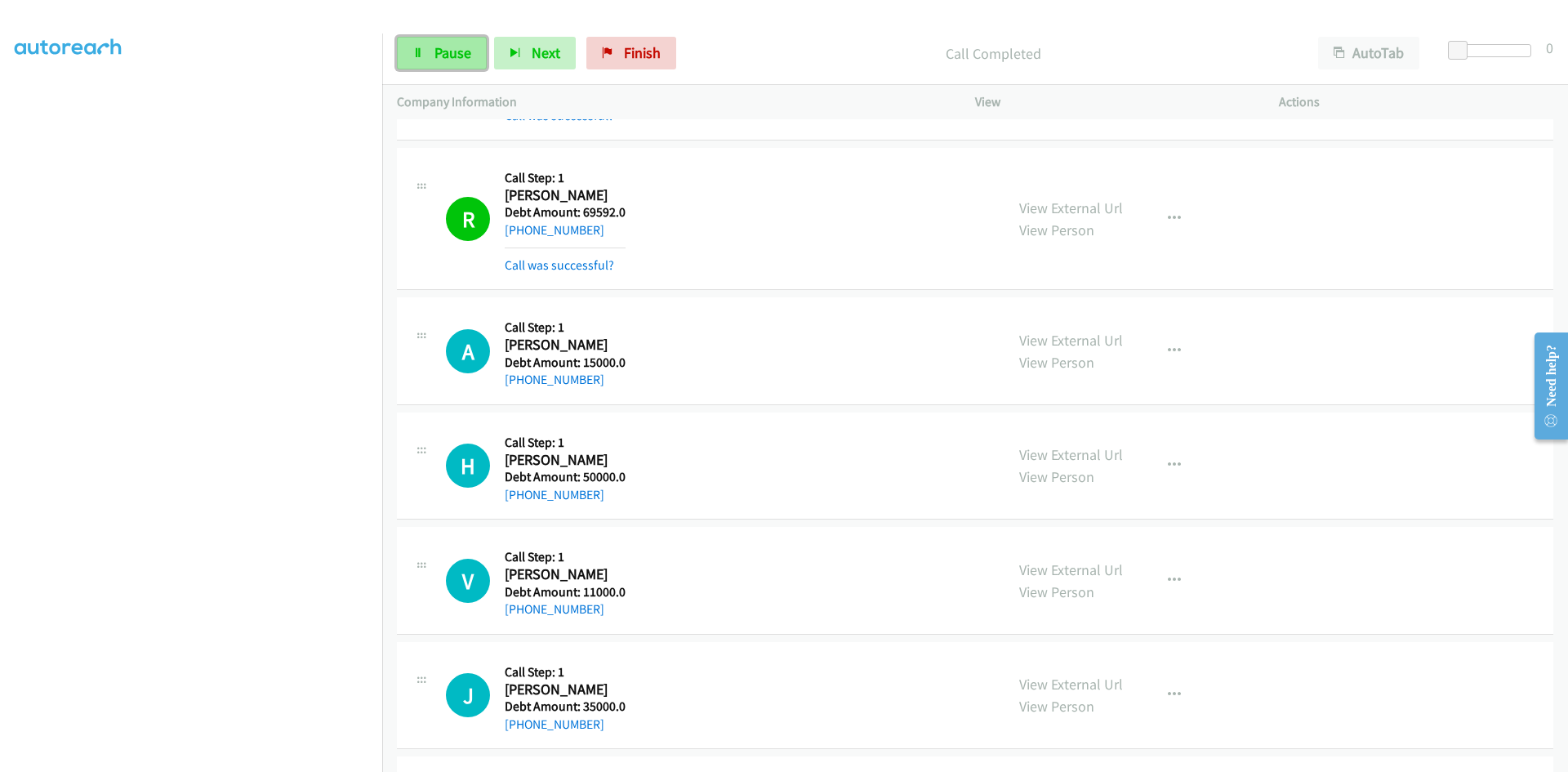
click at [430, 56] on link "Pause" at bounding box center [442, 53] width 90 height 32
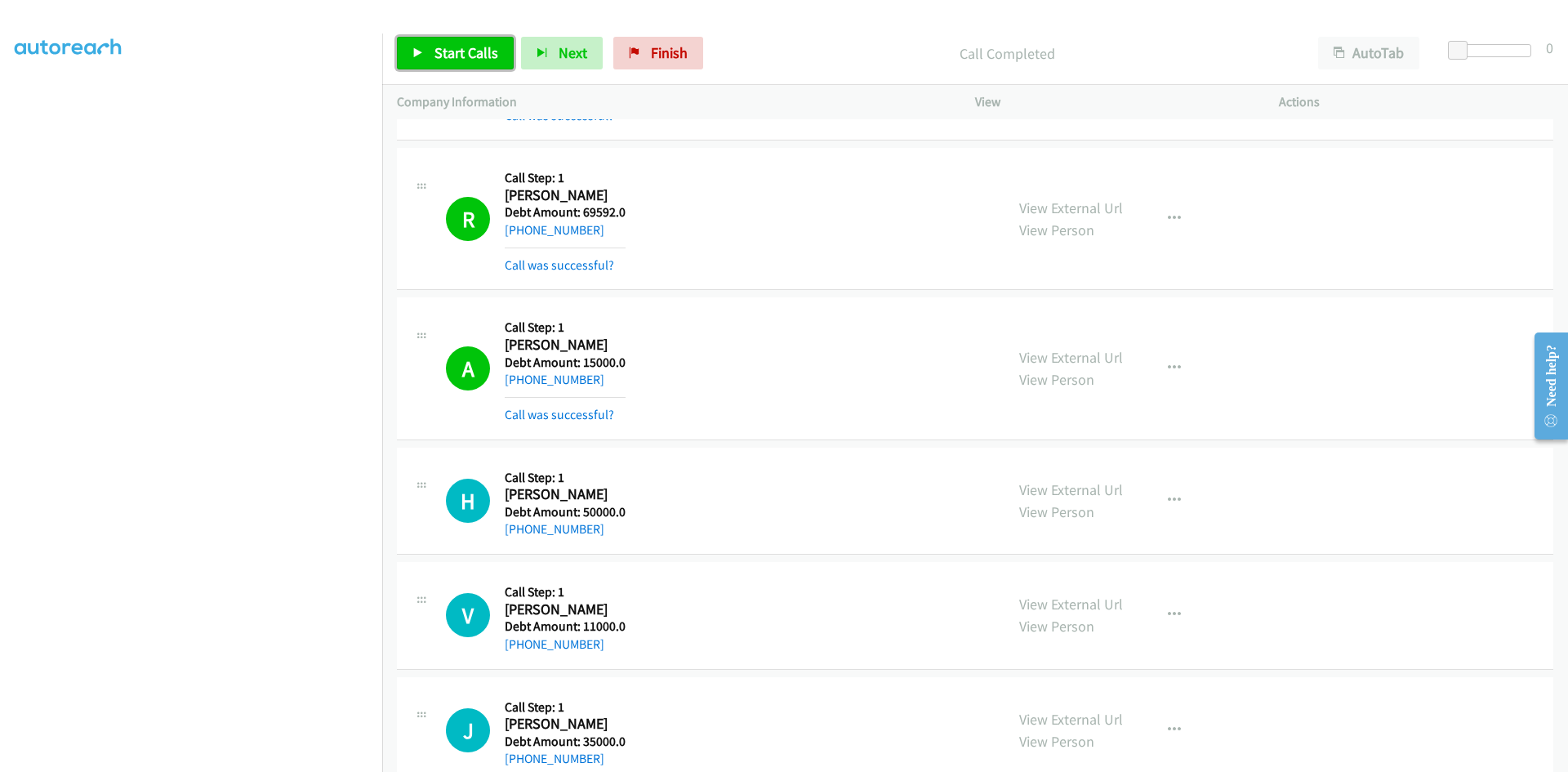
click at [440, 48] on span "Start Calls" at bounding box center [466, 52] width 64 height 19
click at [440, 48] on span "Pause" at bounding box center [453, 52] width 37 height 19
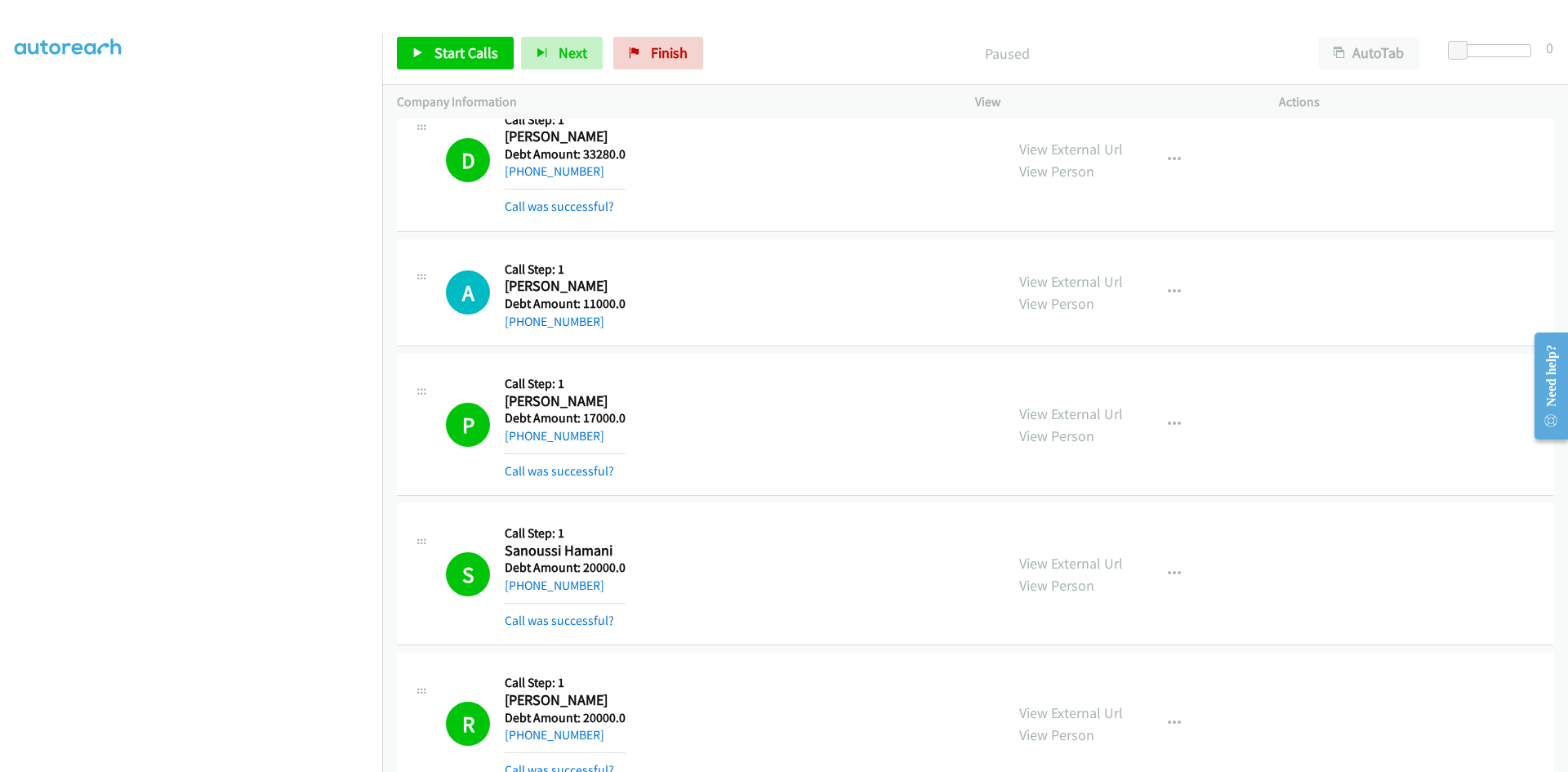
scroll to position [18283, 0]
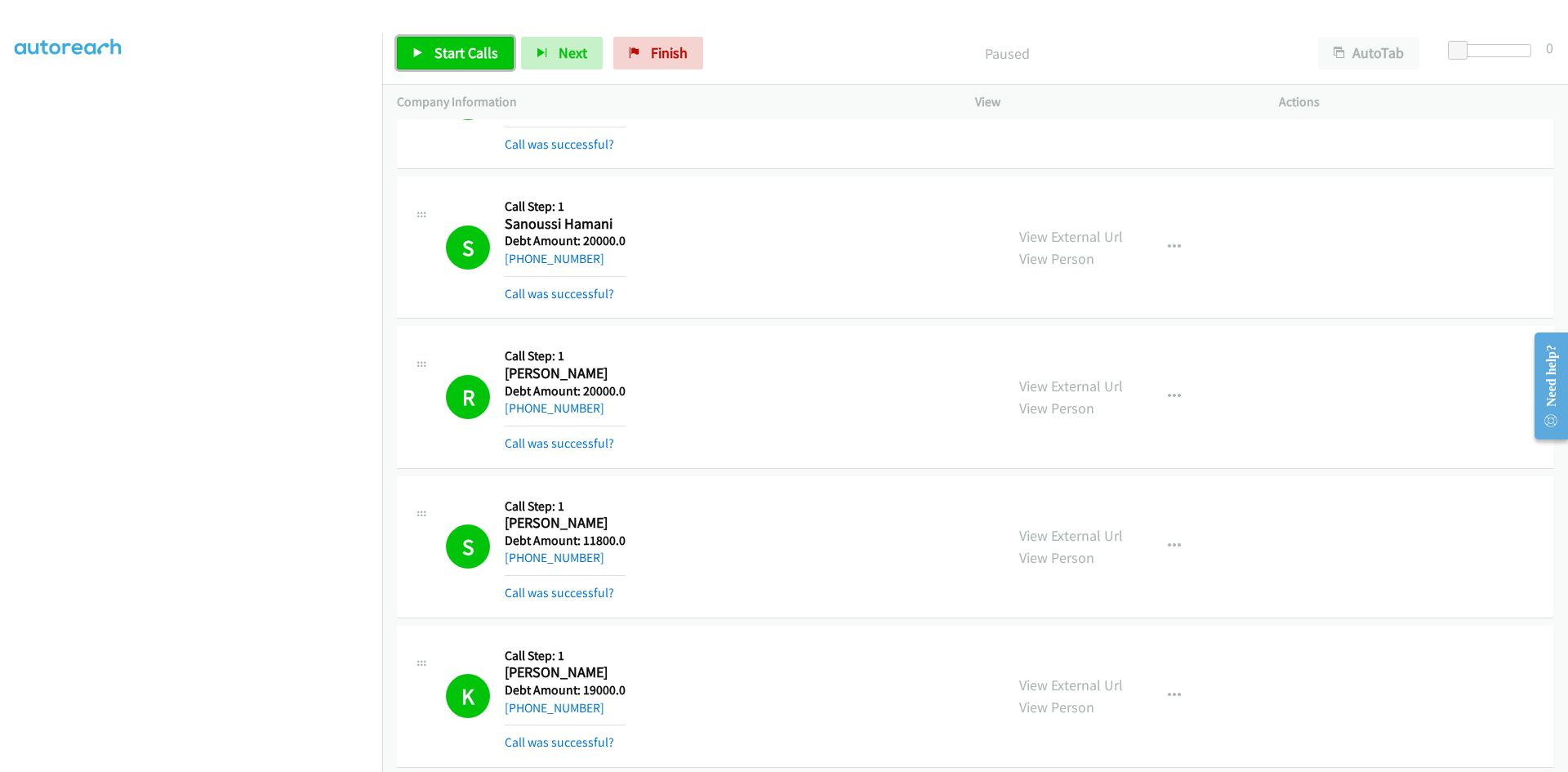
click at [450, 46] on span "Start Calls" at bounding box center [466, 52] width 64 height 19
click at [437, 50] on span "Pause" at bounding box center [453, 52] width 37 height 19
click at [453, 62] on span "Start Calls" at bounding box center [466, 52] width 64 height 19
click at [450, 59] on span "Pause" at bounding box center [453, 52] width 37 height 19
click at [479, 52] on span "Start Calls" at bounding box center [466, 52] width 64 height 19
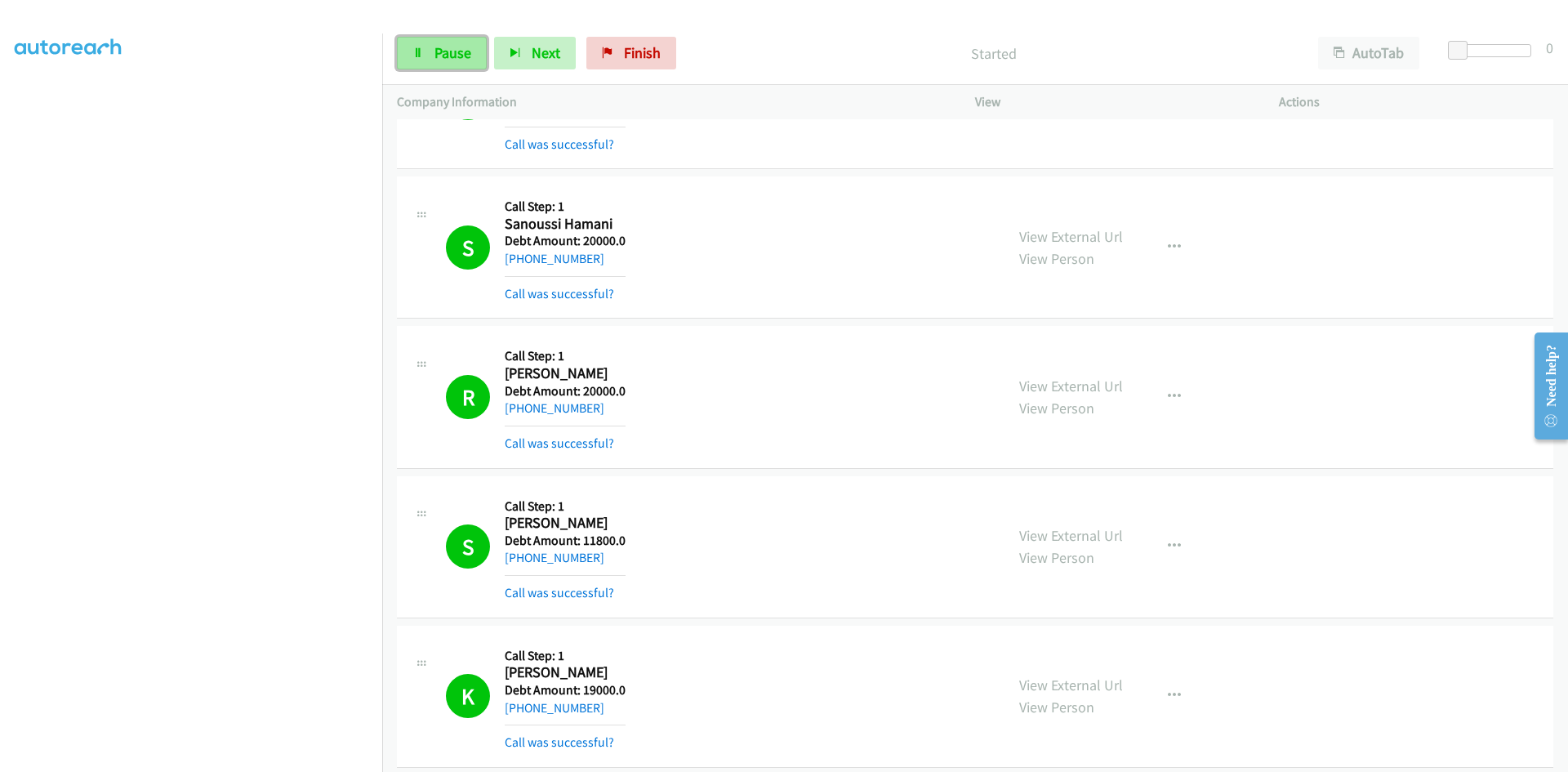
click at [472, 52] on link "Pause" at bounding box center [442, 53] width 90 height 32
